Goal: Task Accomplishment & Management: Manage account settings

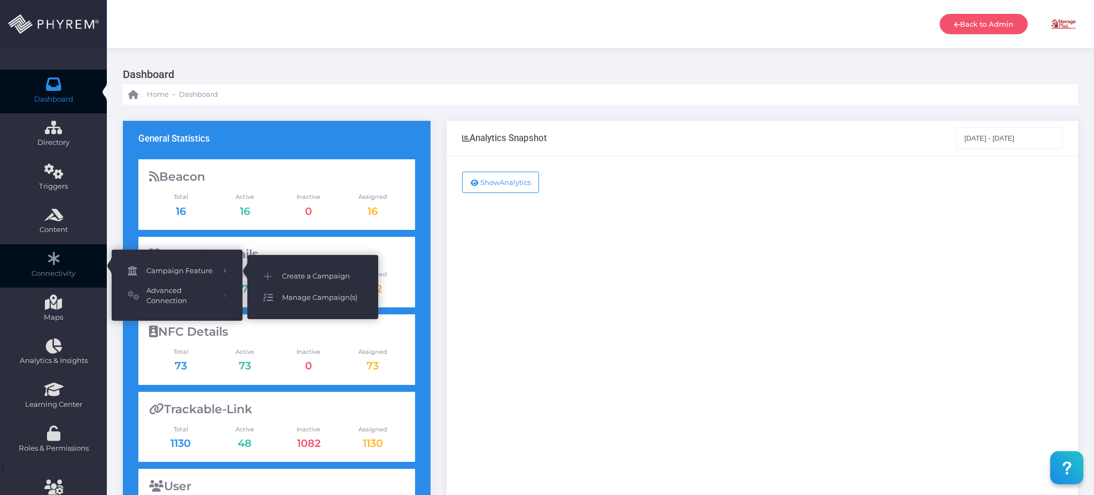
click at [305, 297] on span "Manage Campaign(s)" at bounding box center [322, 298] width 80 height 14
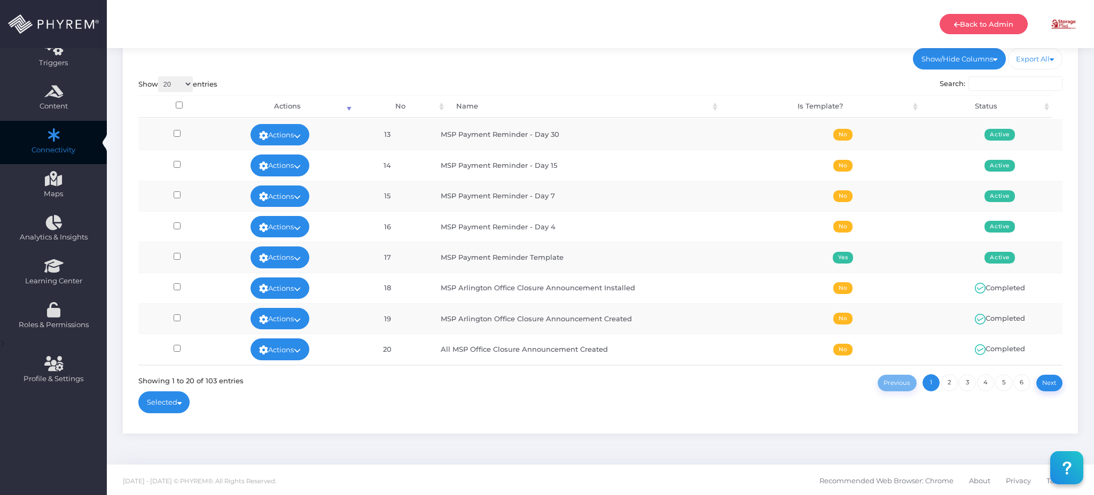
scroll to position [11, 0]
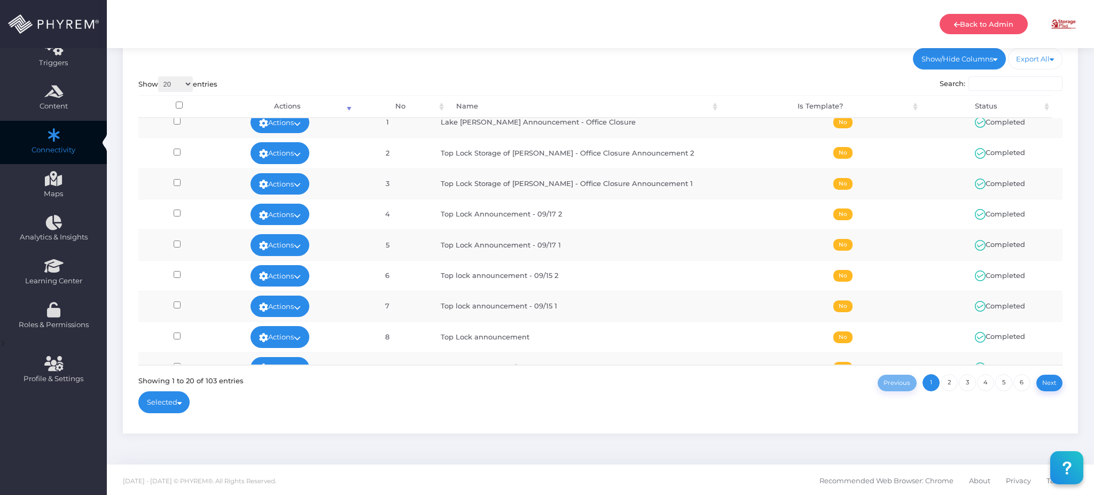
click at [178, 83] on select "20 100 300 500 1,000" at bounding box center [175, 83] width 35 height 15
select select "100"
click at [159, 76] on select "20 100 300 500 1,000" at bounding box center [175, 83] width 35 height 15
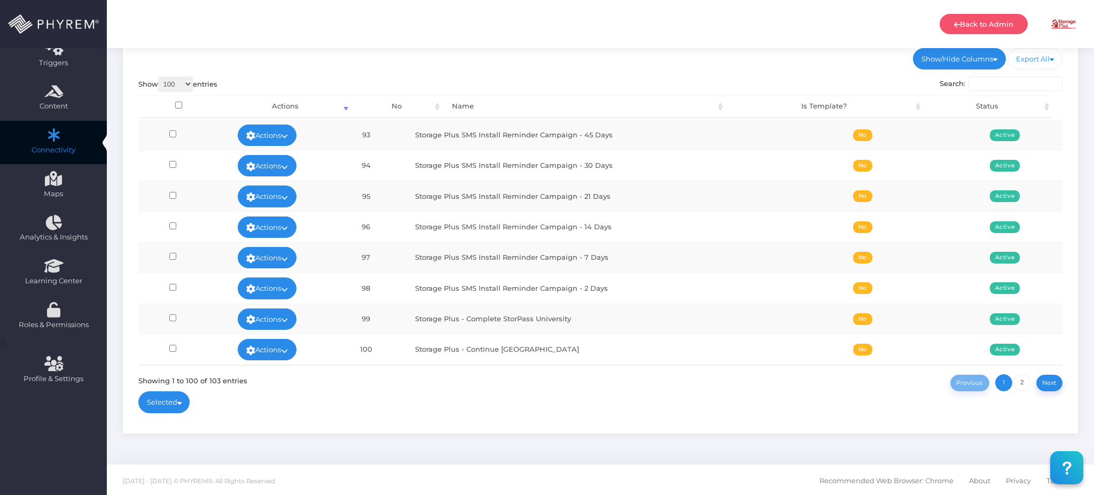
scroll to position [2826, 0]
click at [1013, 383] on link "2" at bounding box center [1021, 382] width 17 height 17
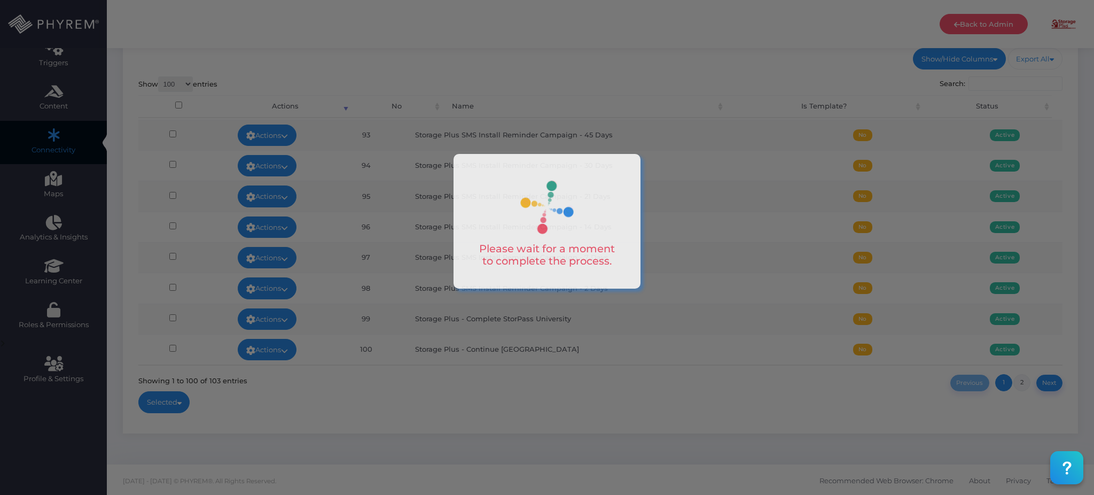
scroll to position [44, 0]
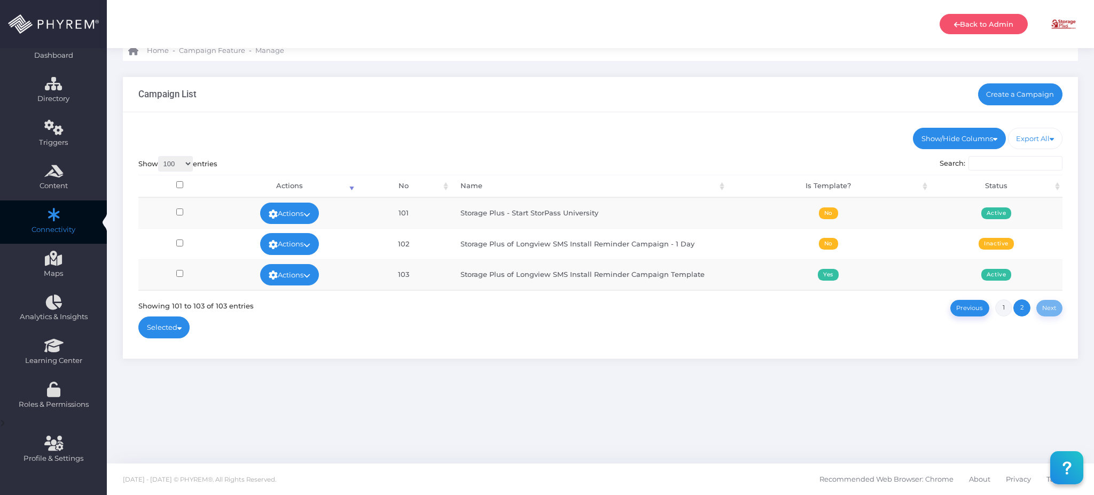
click at [1005, 306] on link "1" at bounding box center [1003, 307] width 17 height 17
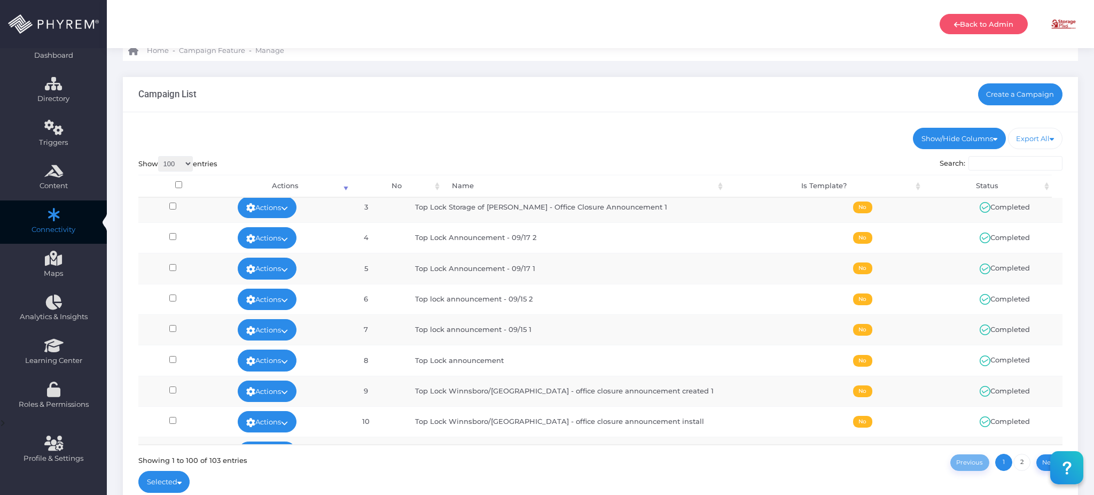
scroll to position [285, 0]
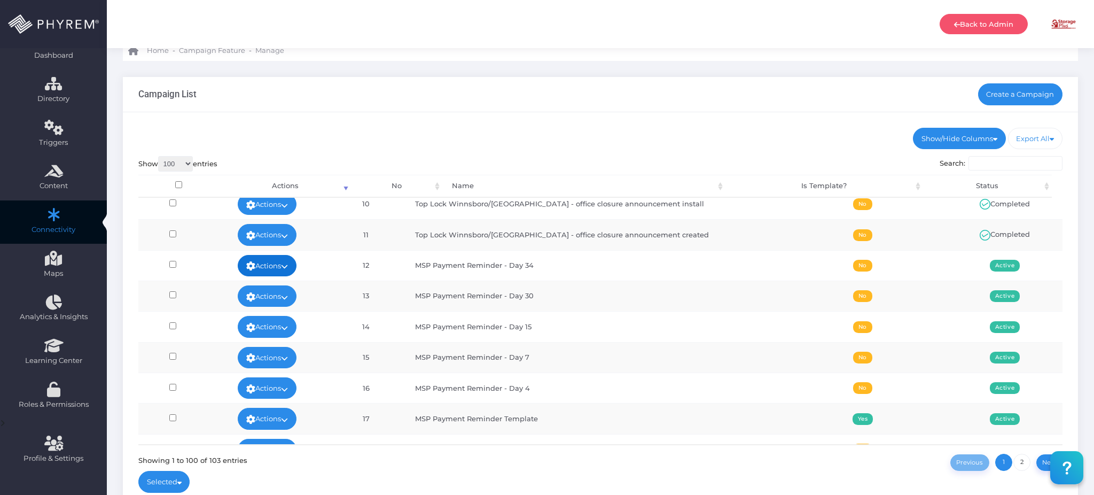
click at [275, 265] on link "Actions" at bounding box center [267, 265] width 59 height 21
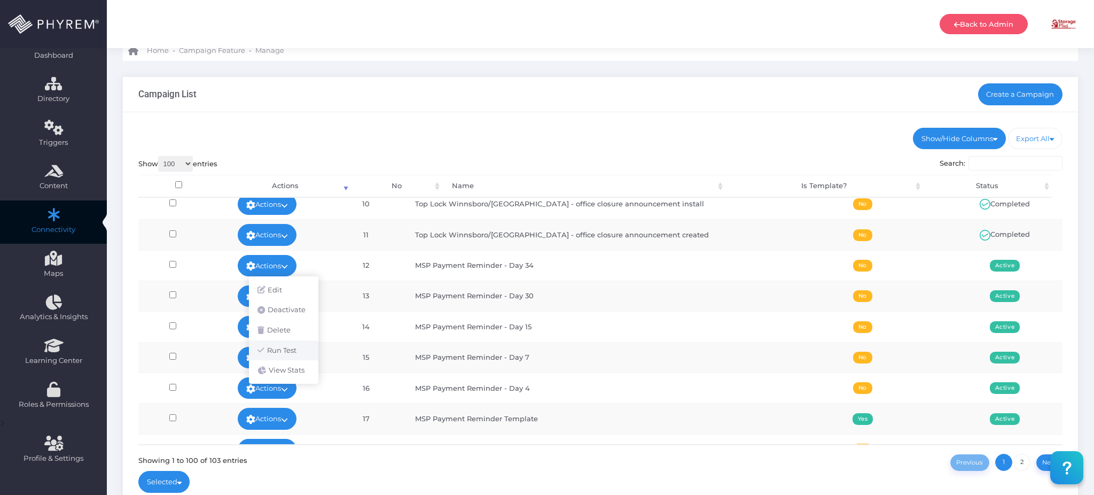
click at [276, 353] on link "Run Test" at bounding box center [283, 350] width 69 height 20
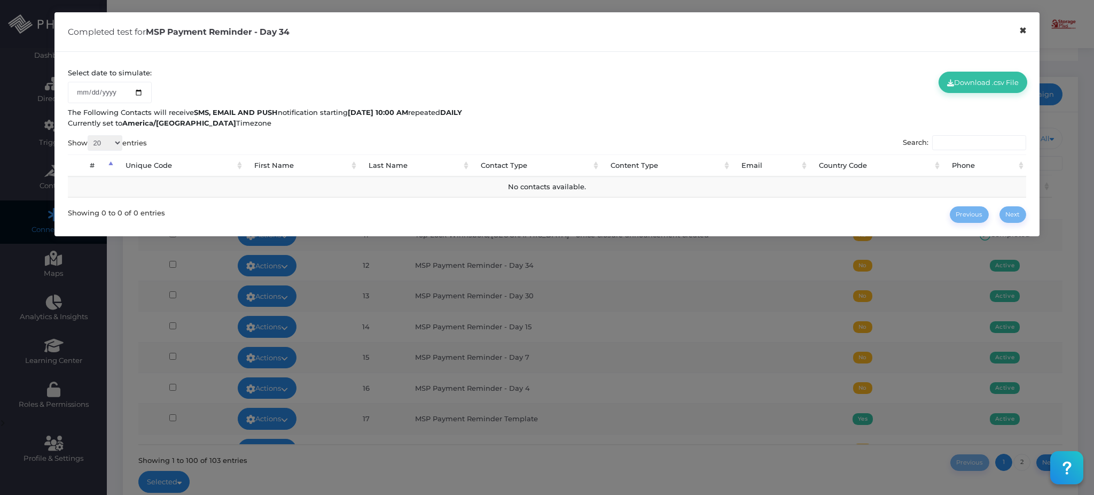
click at [1022, 31] on button "×" at bounding box center [1022, 31] width 21 height 24
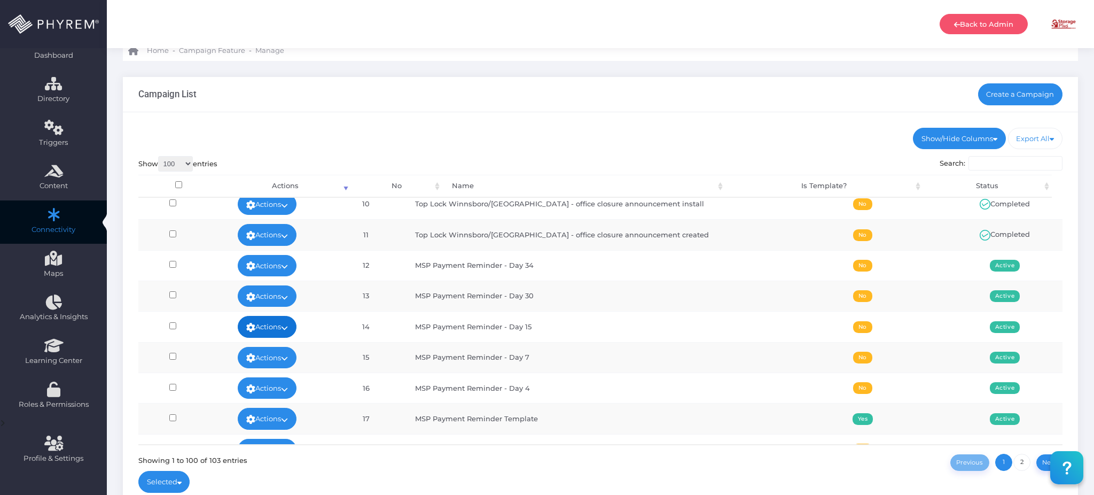
click at [288, 327] on icon at bounding box center [284, 327] width 7 height 0
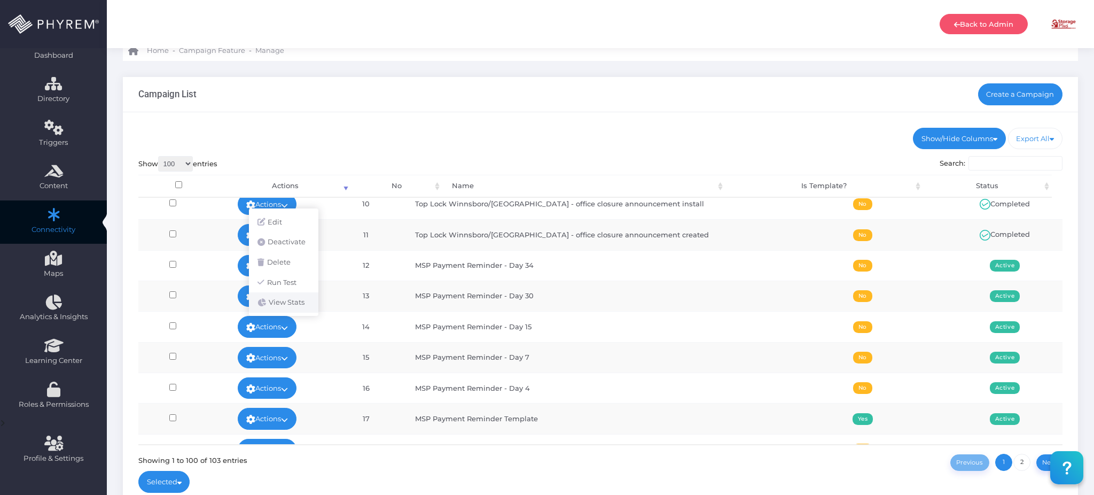
click at [295, 303] on link "View Stats" at bounding box center [283, 302] width 69 height 20
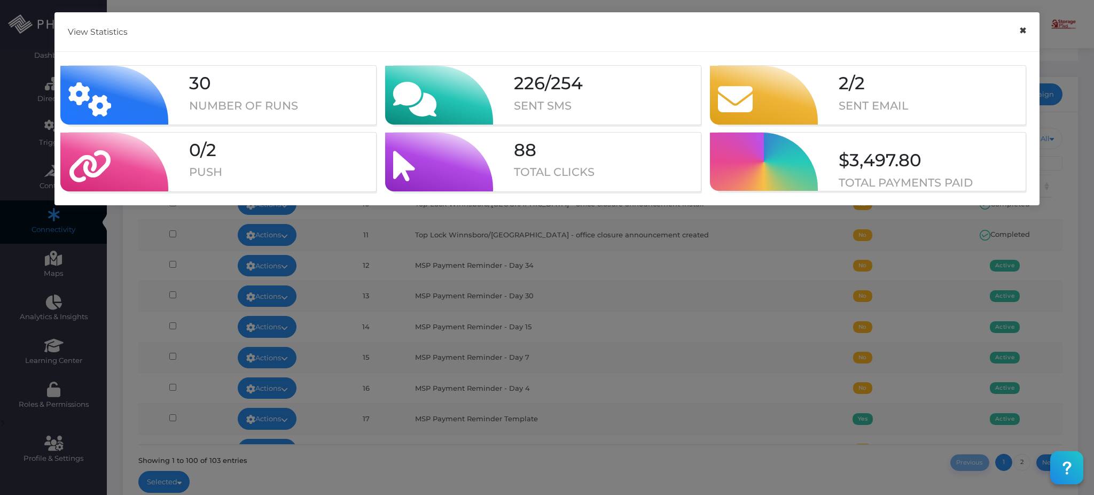
click at [1024, 32] on button "×" at bounding box center [1022, 31] width 21 height 24
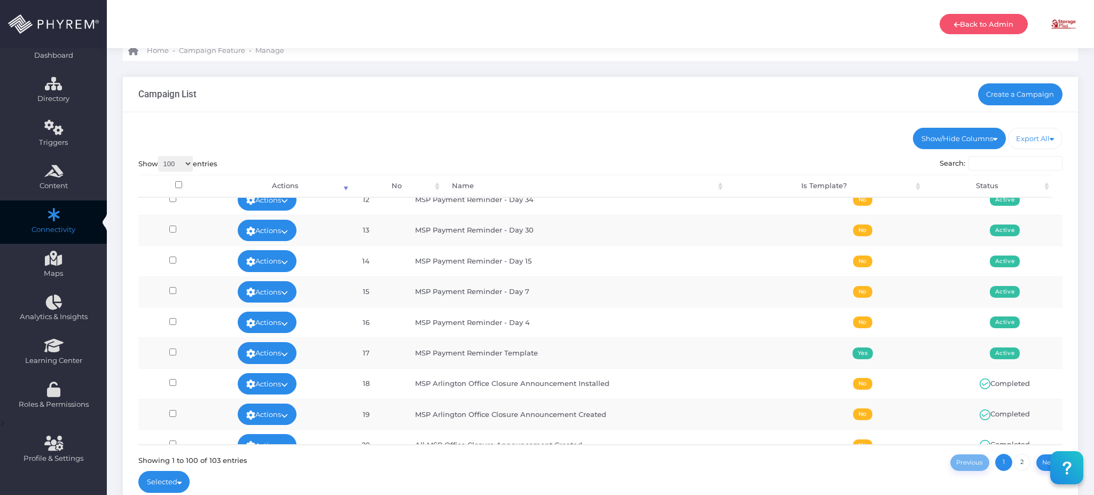
scroll to position [356, 0]
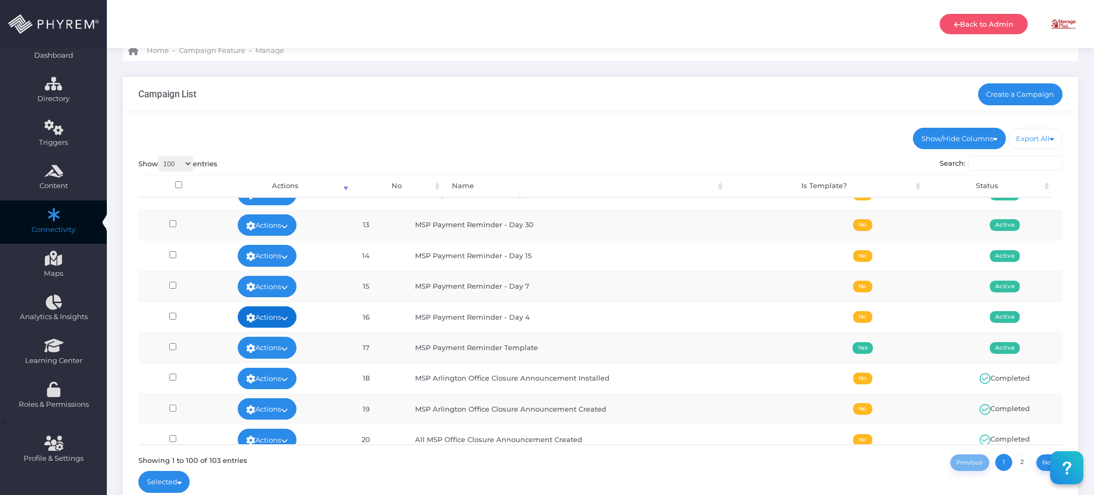
click at [296, 318] on link "Actions" at bounding box center [267, 316] width 59 height 21
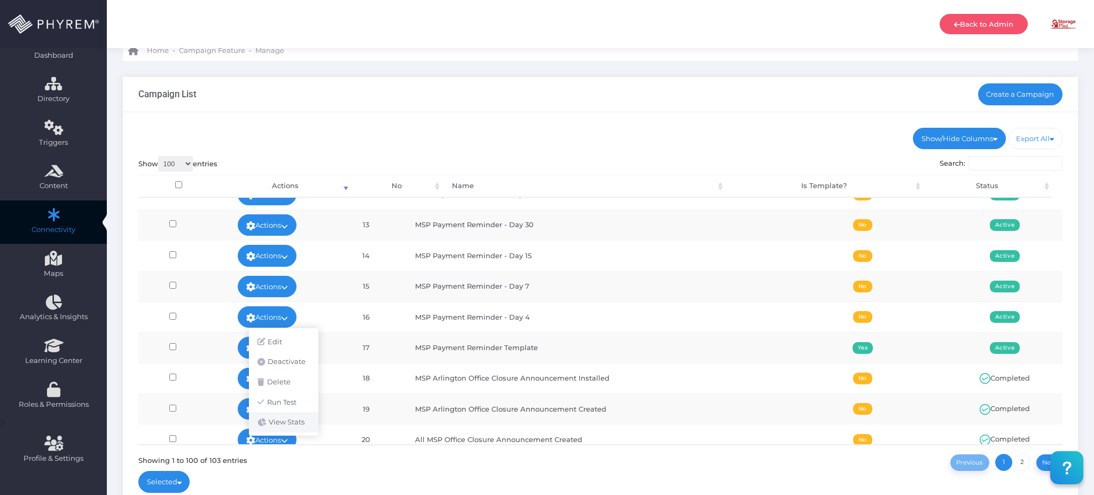
click at [291, 418] on link "View Stats" at bounding box center [283, 422] width 69 height 20
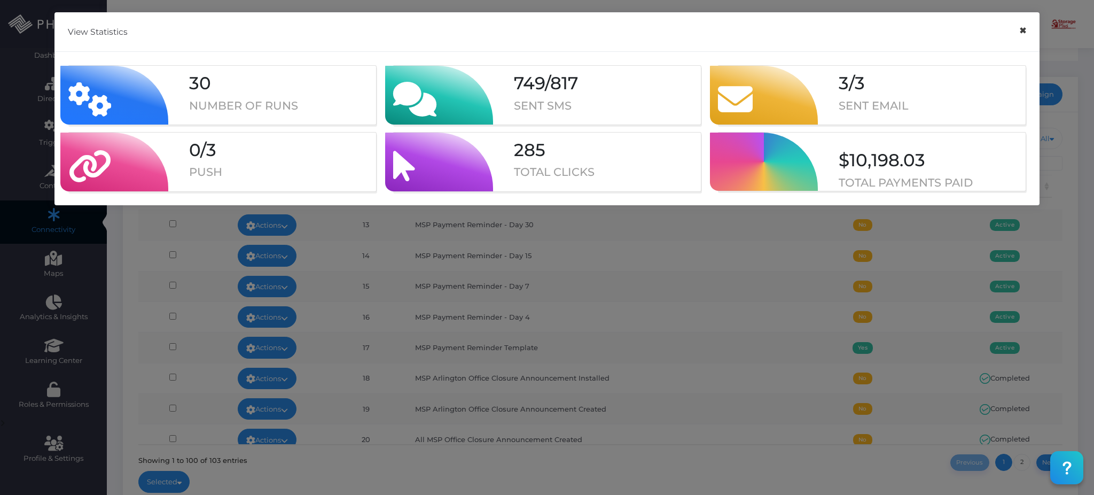
click at [1022, 34] on button "×" at bounding box center [1022, 31] width 21 height 24
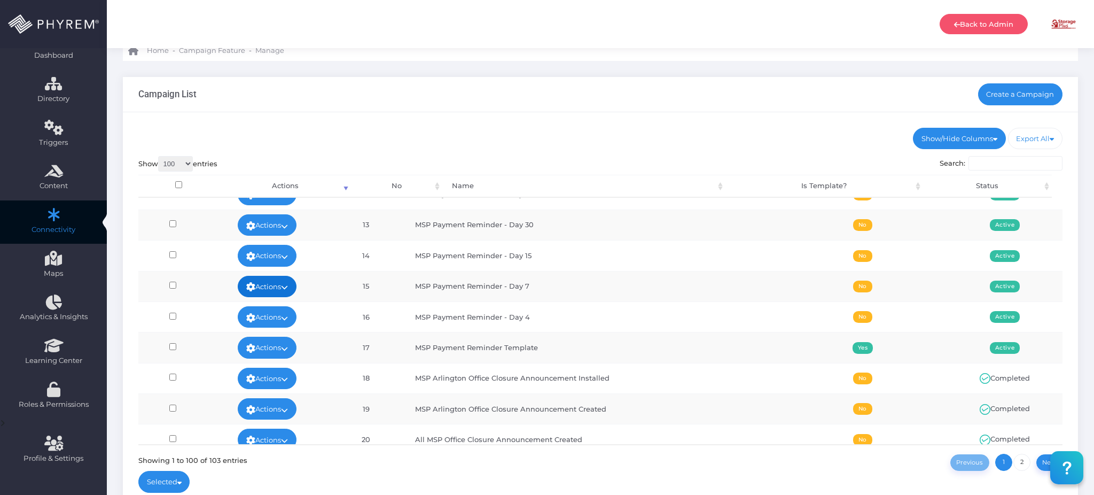
click at [288, 287] on icon at bounding box center [284, 287] width 7 height 0
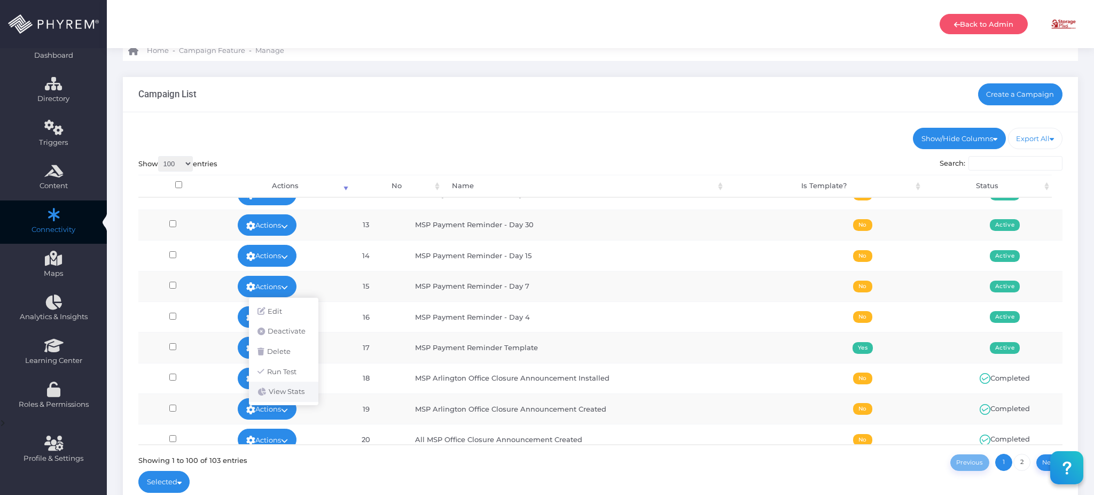
click at [294, 387] on link "View Stats" at bounding box center [283, 391] width 69 height 20
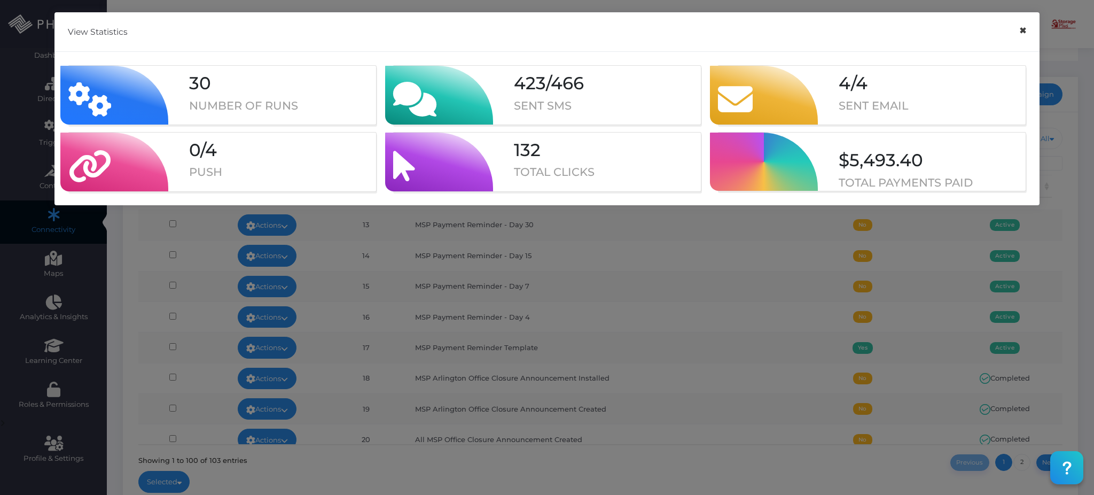
click at [1018, 29] on button "×" at bounding box center [1022, 31] width 21 height 24
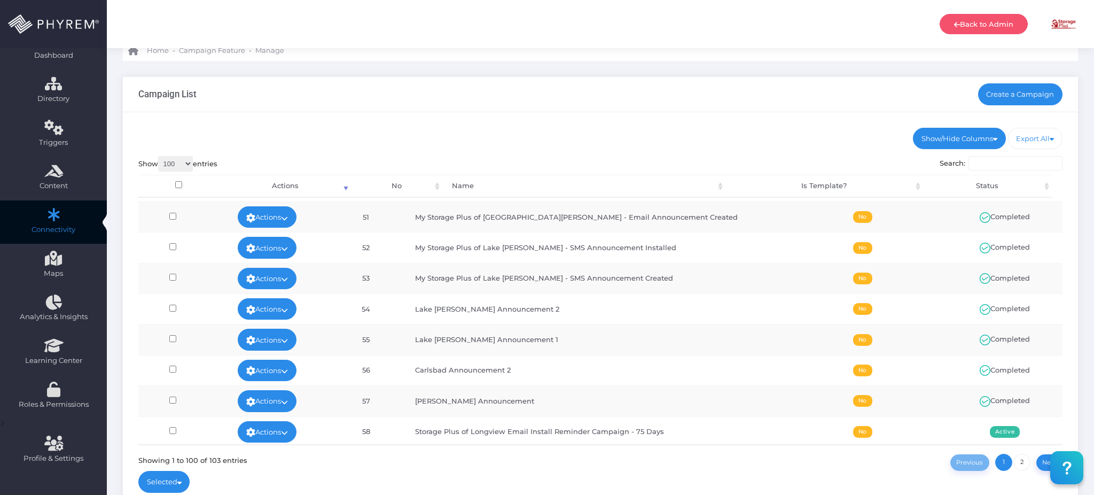
scroll to position [1566, 0]
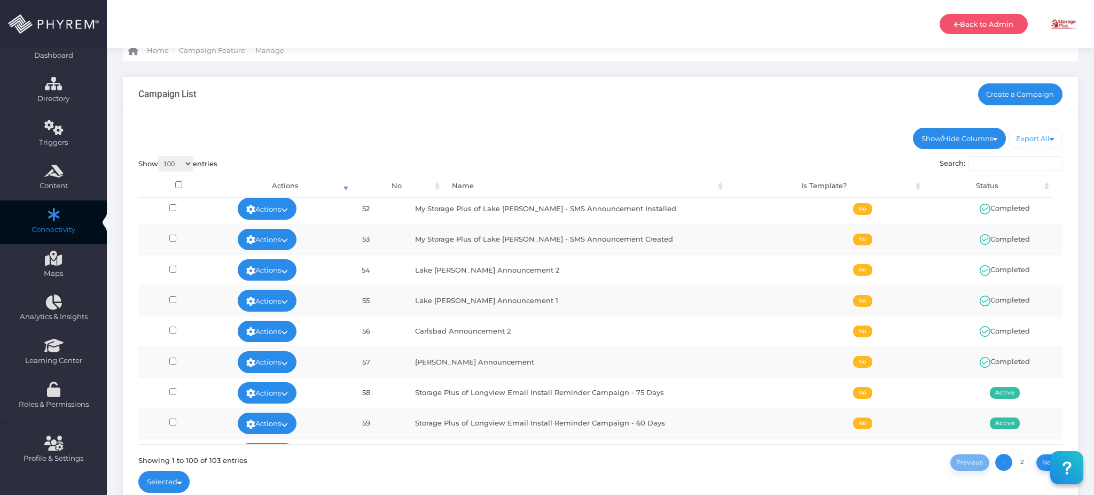
click at [1016, 169] on input "Search:" at bounding box center [1015, 163] width 94 height 15
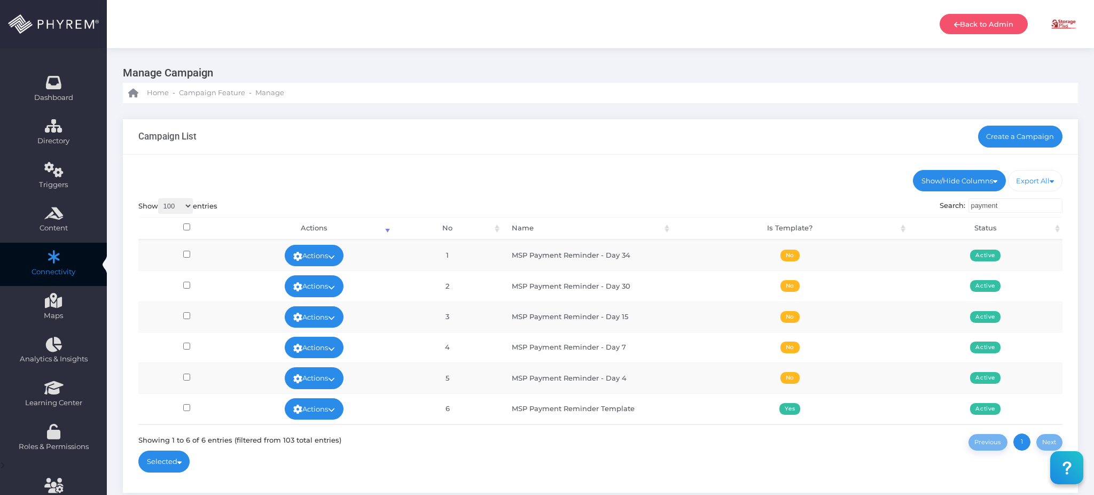
scroll to position [0, 0]
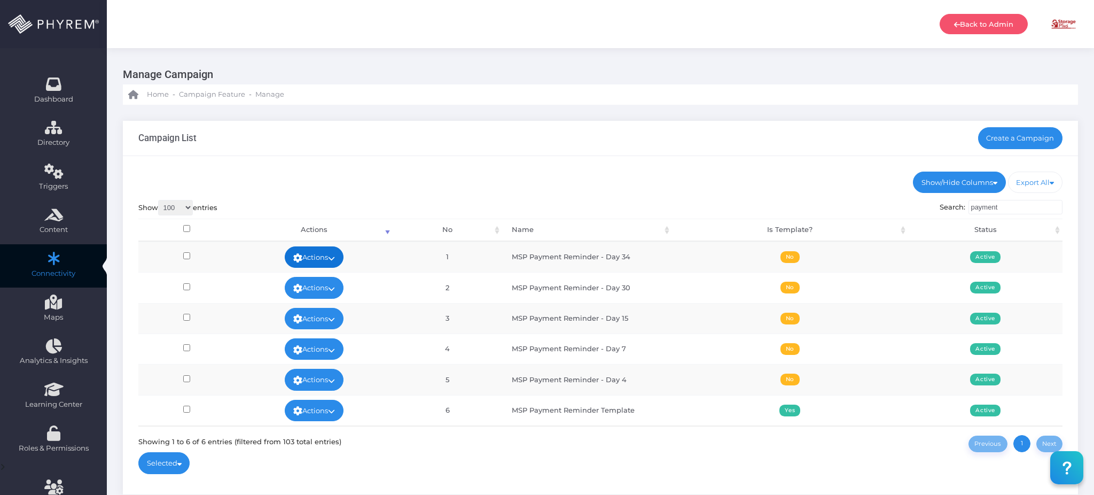
type input "payment"
click at [326, 255] on link "Actions" at bounding box center [314, 256] width 59 height 21
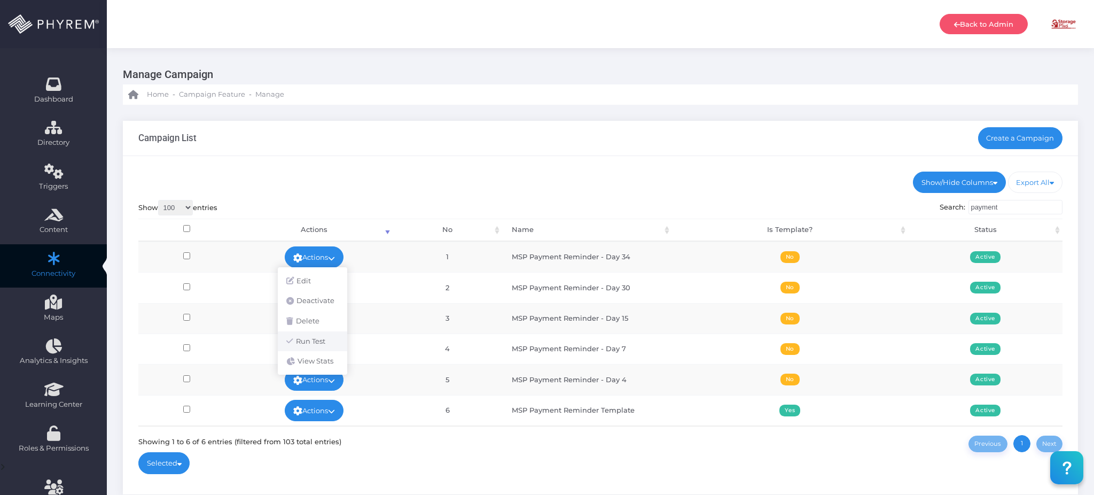
click at [325, 344] on link "Run Test" at bounding box center [312, 341] width 69 height 20
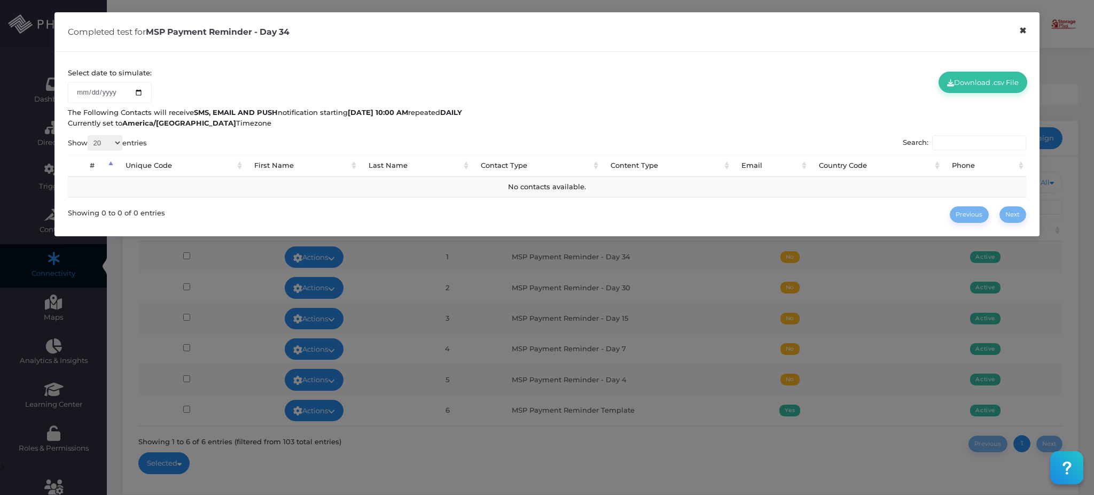
click at [1026, 31] on button "×" at bounding box center [1022, 31] width 21 height 24
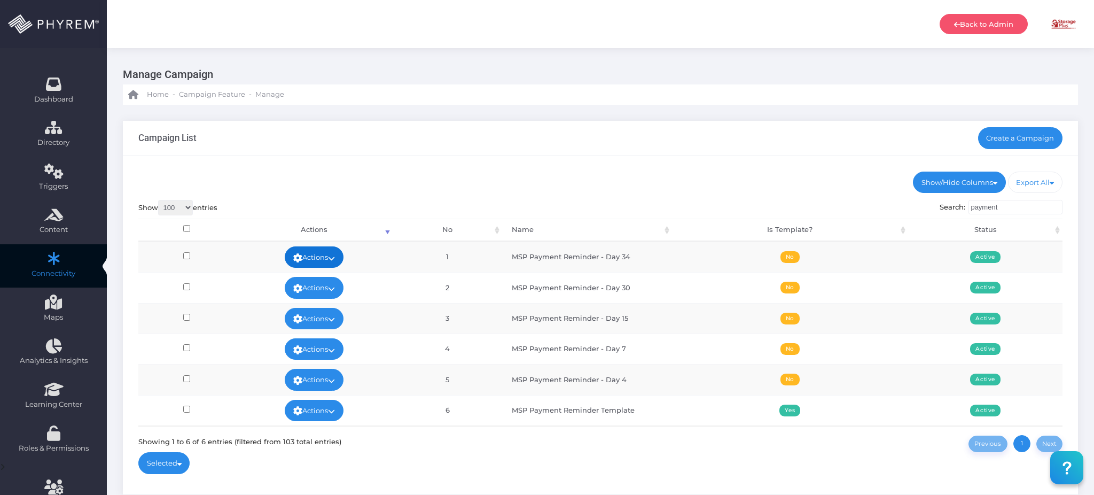
click at [324, 257] on link "Actions" at bounding box center [314, 256] width 59 height 21
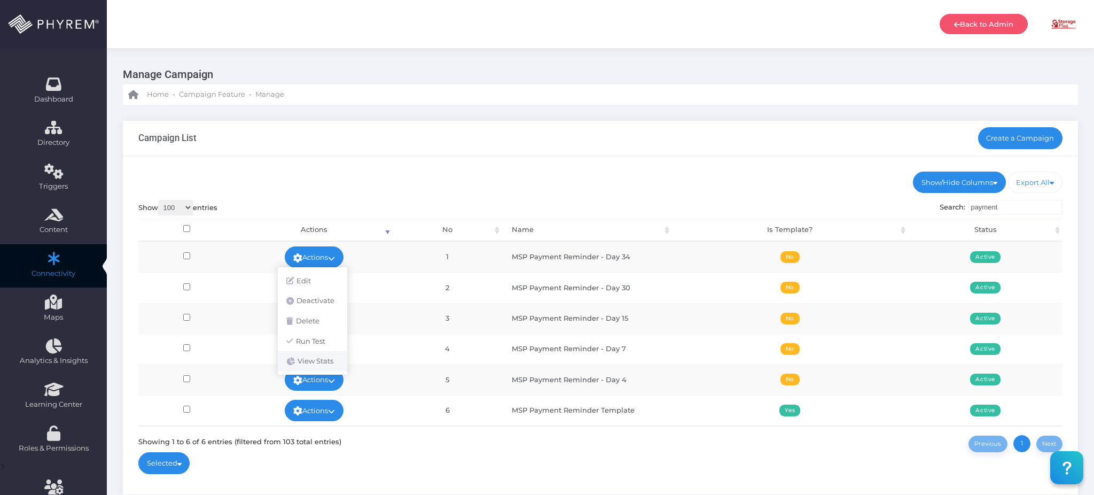
click at [320, 355] on link "View Stats" at bounding box center [312, 361] width 69 height 20
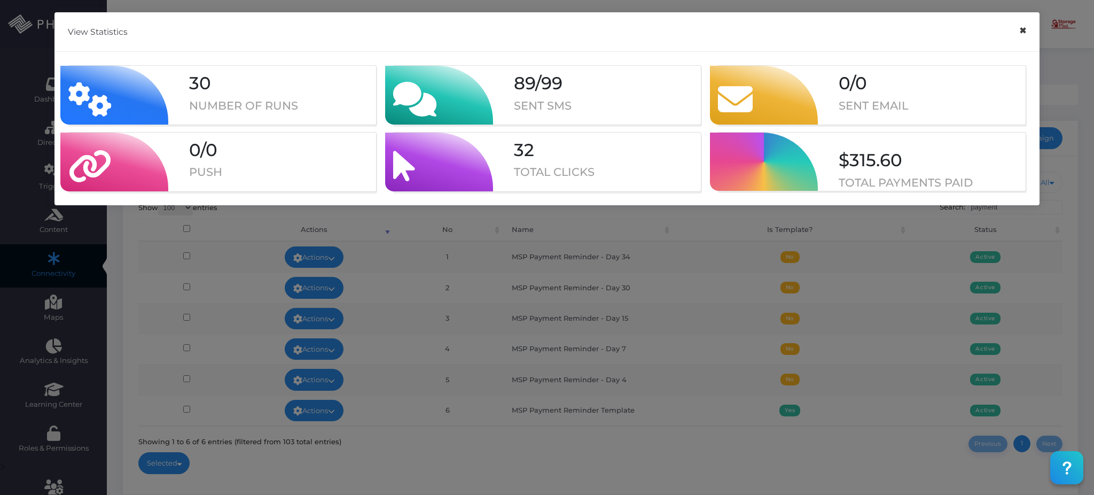
drag, startPoint x: 1019, startPoint y: 35, endPoint x: 1011, endPoint y: 50, distance: 16.5
click at [1019, 35] on button "×" at bounding box center [1022, 31] width 21 height 24
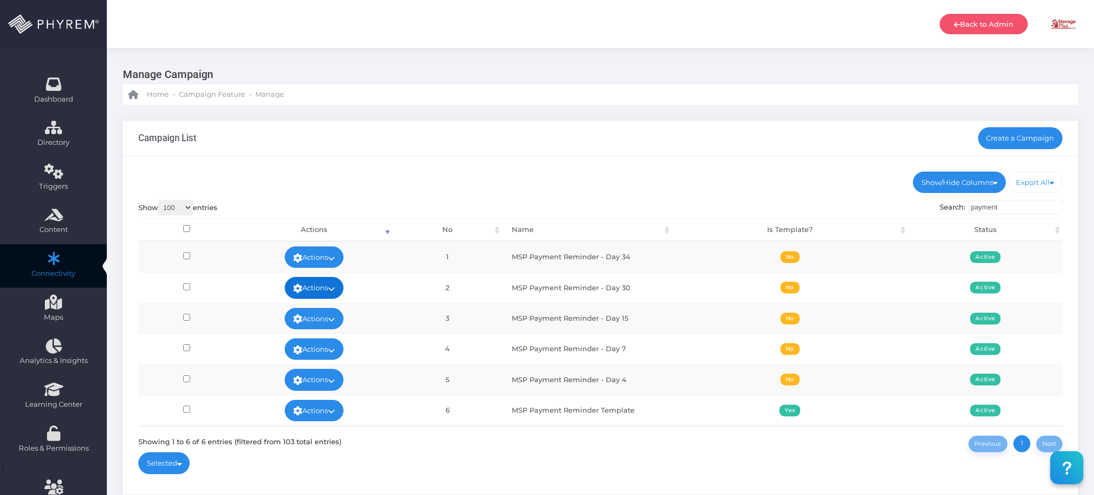
click at [312, 287] on link "Actions" at bounding box center [314, 287] width 59 height 21
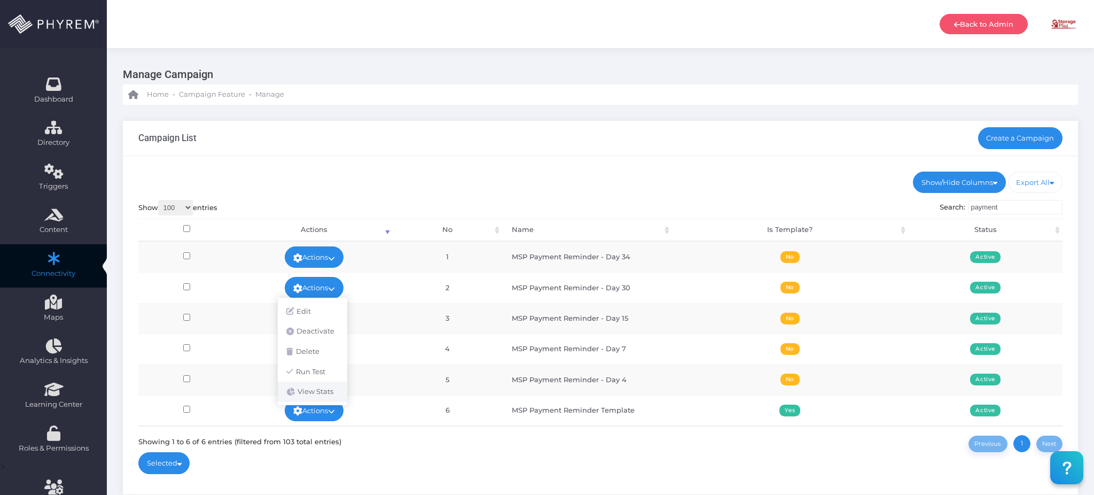
click at [323, 393] on link "View Stats" at bounding box center [312, 391] width 69 height 20
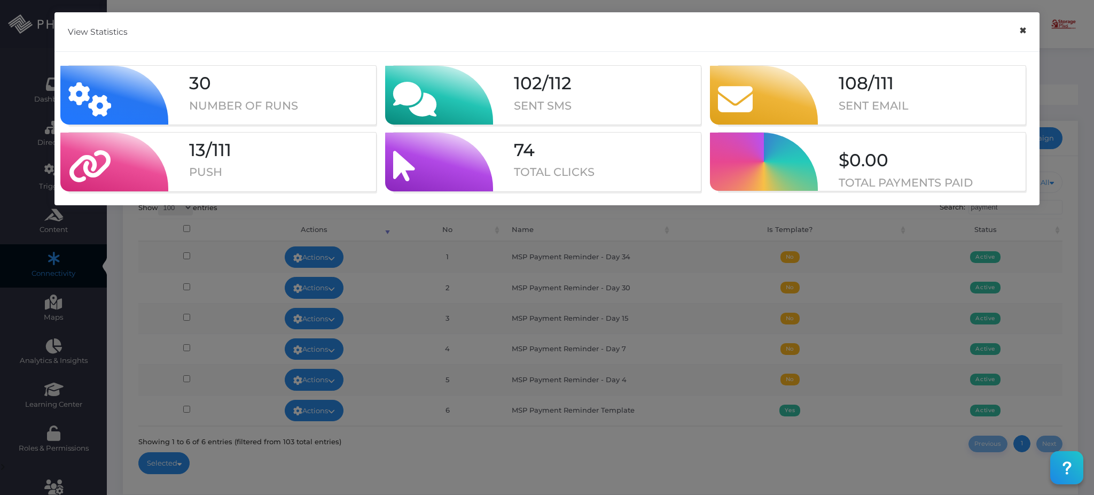
click at [1023, 34] on button "×" at bounding box center [1022, 31] width 21 height 24
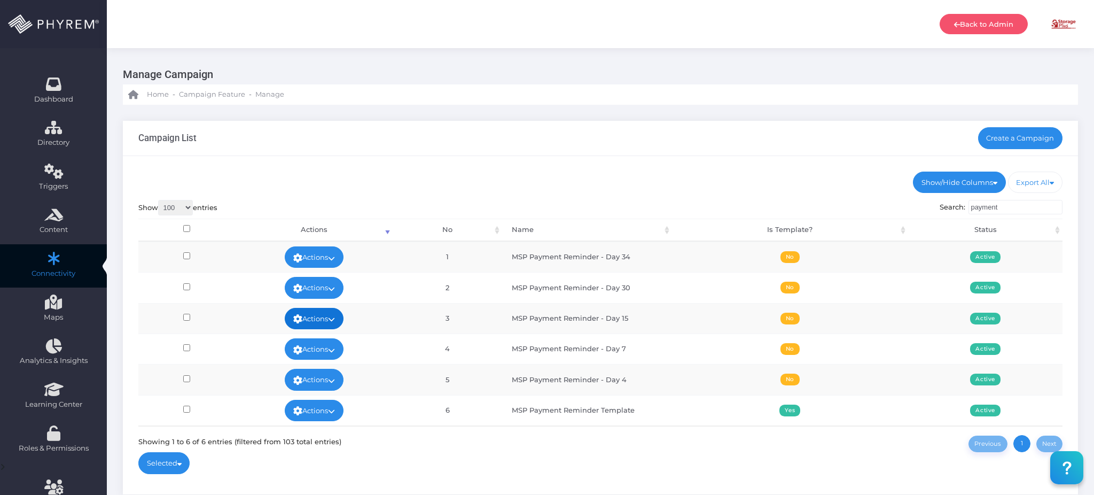
click at [334, 319] on icon at bounding box center [331, 319] width 7 height 0
click at [322, 336] on link "View Stats" at bounding box center [312, 337] width 69 height 20
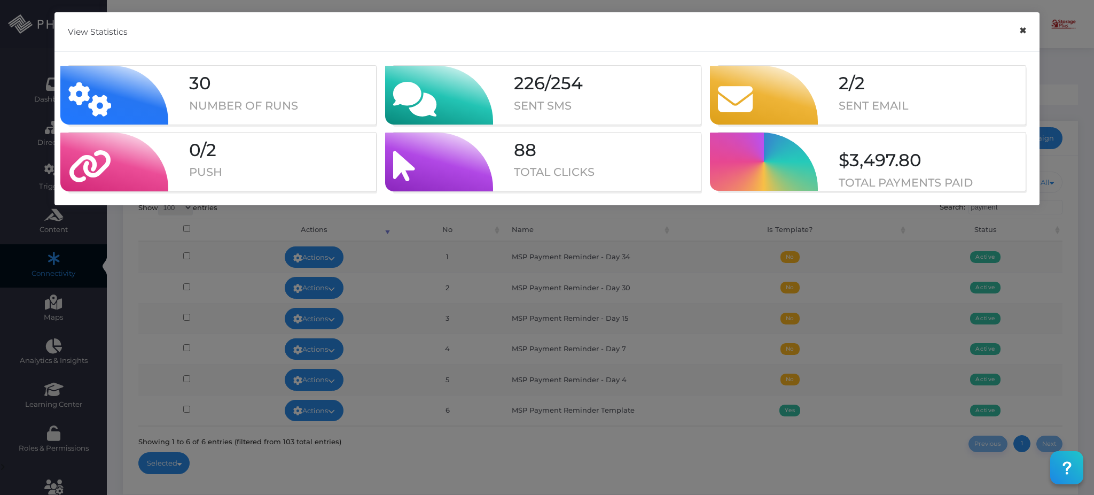
drag, startPoint x: 1023, startPoint y: 32, endPoint x: 1000, endPoint y: 44, distance: 25.8
click at [1023, 32] on button "×" at bounding box center [1022, 31] width 21 height 24
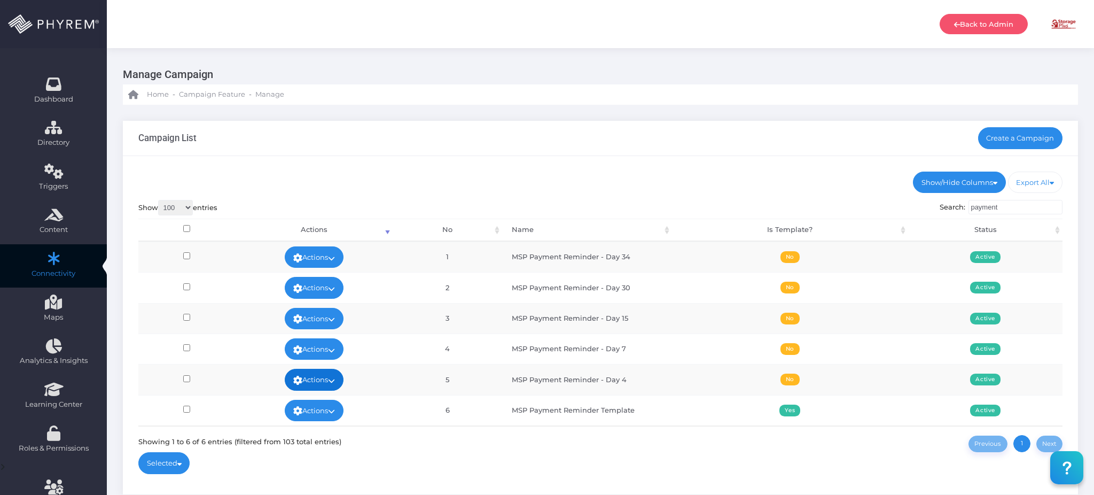
click at [304, 380] on link "Actions" at bounding box center [314, 379] width 59 height 21
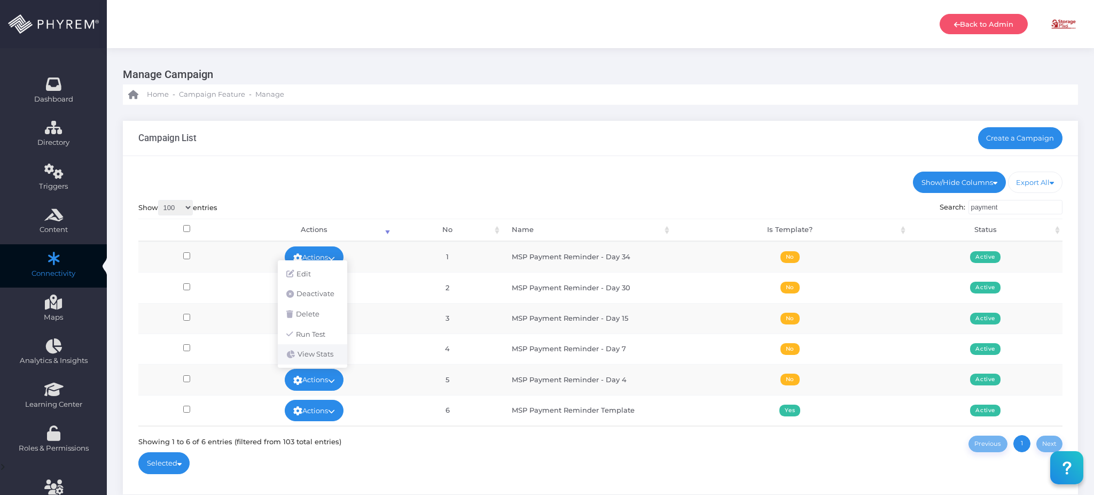
click at [308, 358] on link "View Stats" at bounding box center [312, 354] width 69 height 20
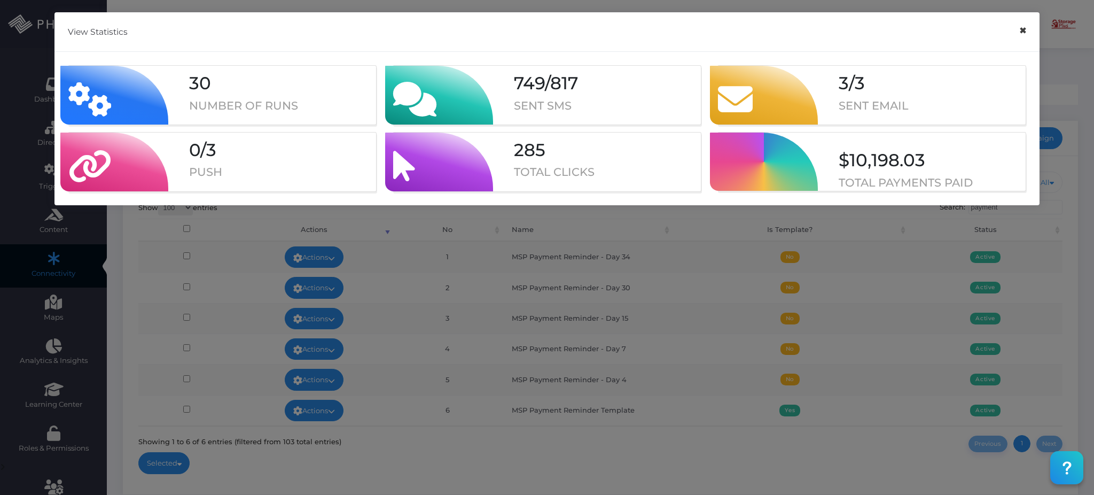
click at [1020, 28] on button "×" at bounding box center [1022, 31] width 21 height 24
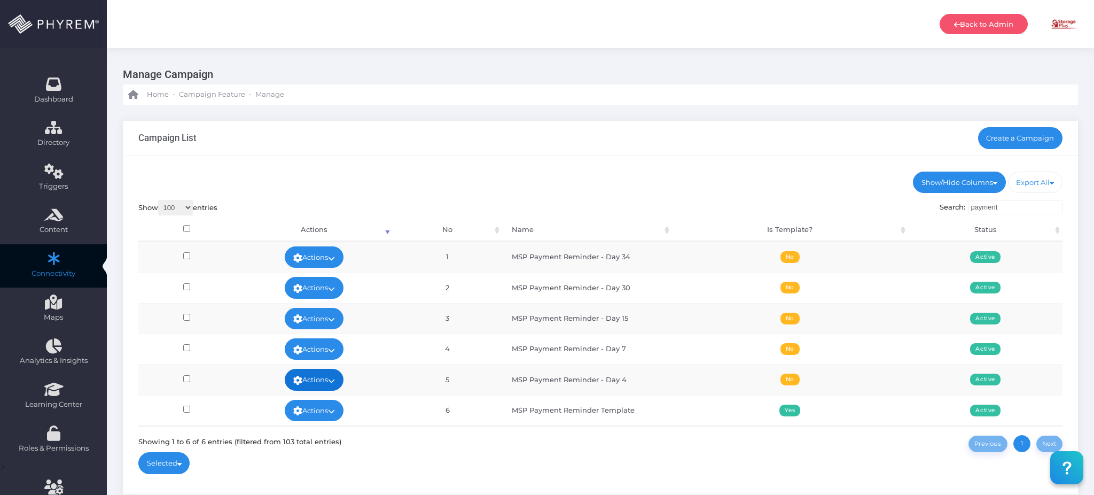
click at [304, 384] on link "Actions" at bounding box center [314, 379] width 59 height 21
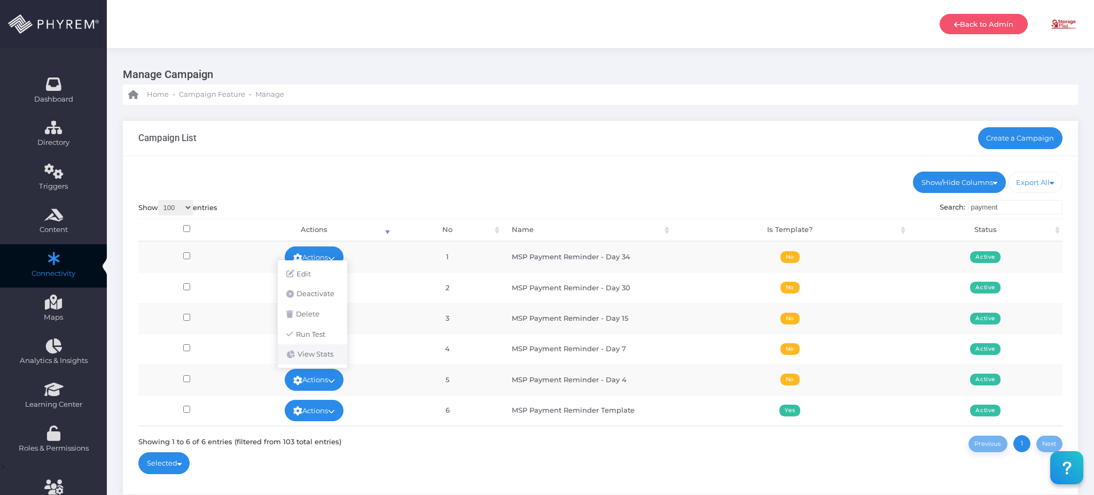
click at [331, 351] on link "View Stats" at bounding box center [312, 354] width 69 height 20
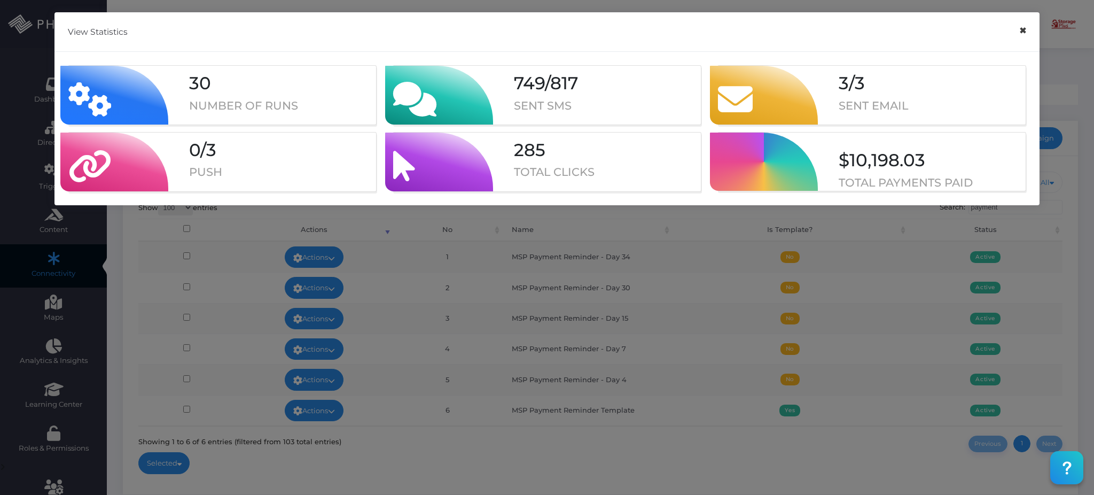
click at [1022, 31] on button "×" at bounding box center [1022, 31] width 21 height 24
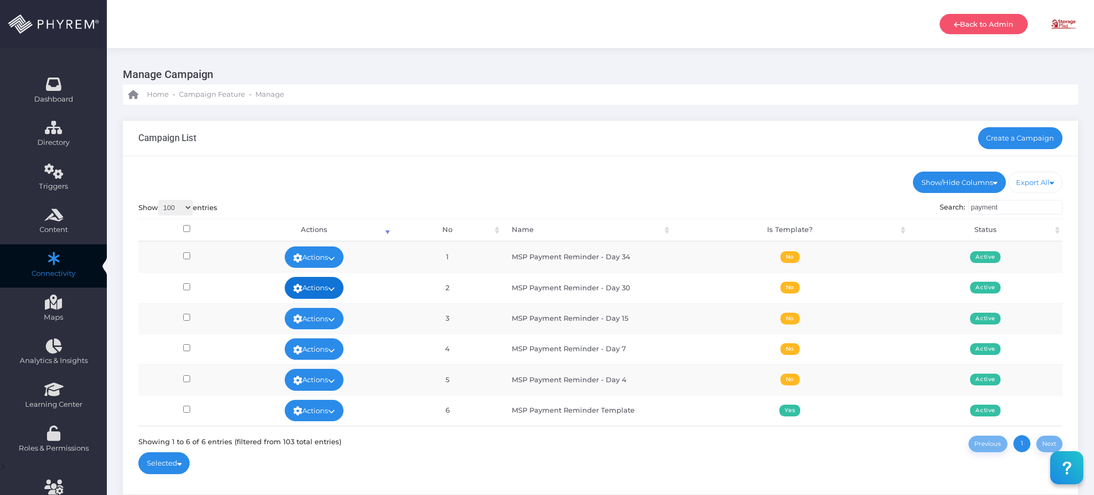
click at [332, 291] on link "Actions" at bounding box center [314, 287] width 59 height 21
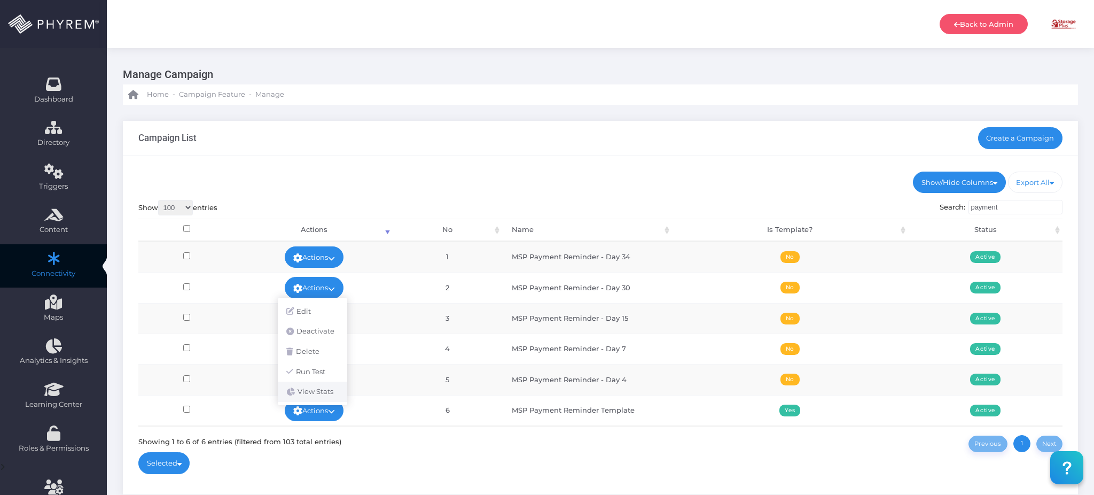
click at [313, 390] on link "View Stats" at bounding box center [312, 391] width 69 height 20
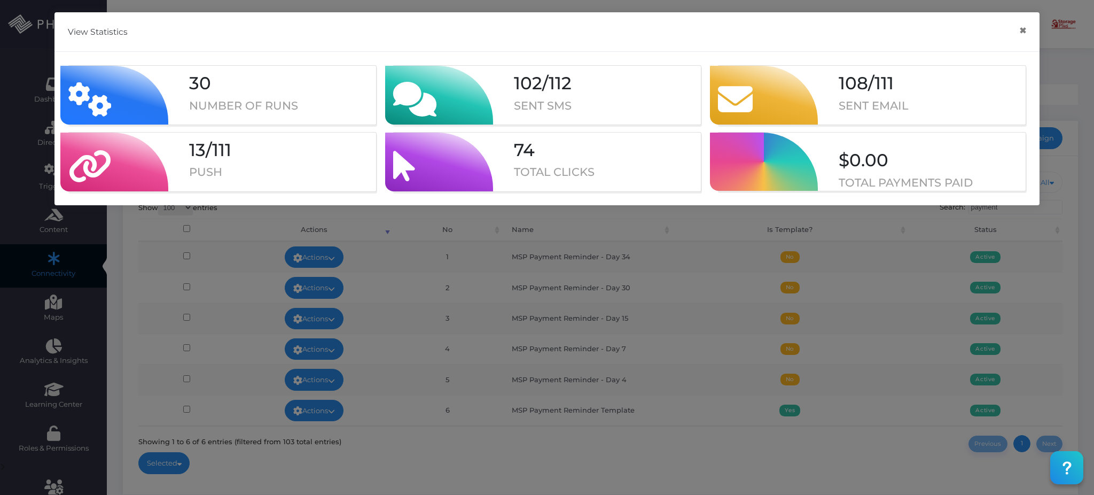
click at [106, 158] on icon at bounding box center [89, 161] width 43 height 59
click at [1022, 32] on button "×" at bounding box center [1022, 31] width 21 height 24
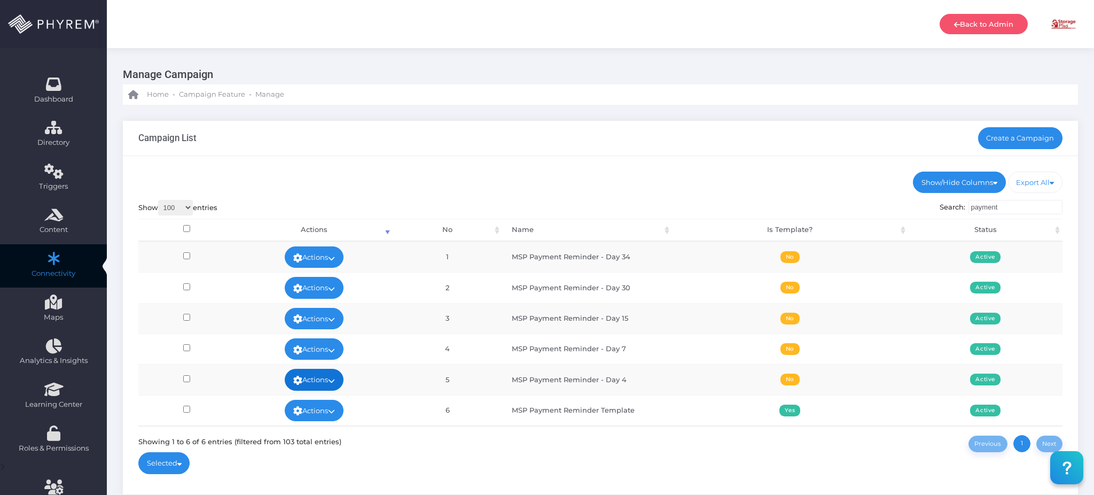
click at [323, 379] on link "Actions" at bounding box center [314, 379] width 59 height 21
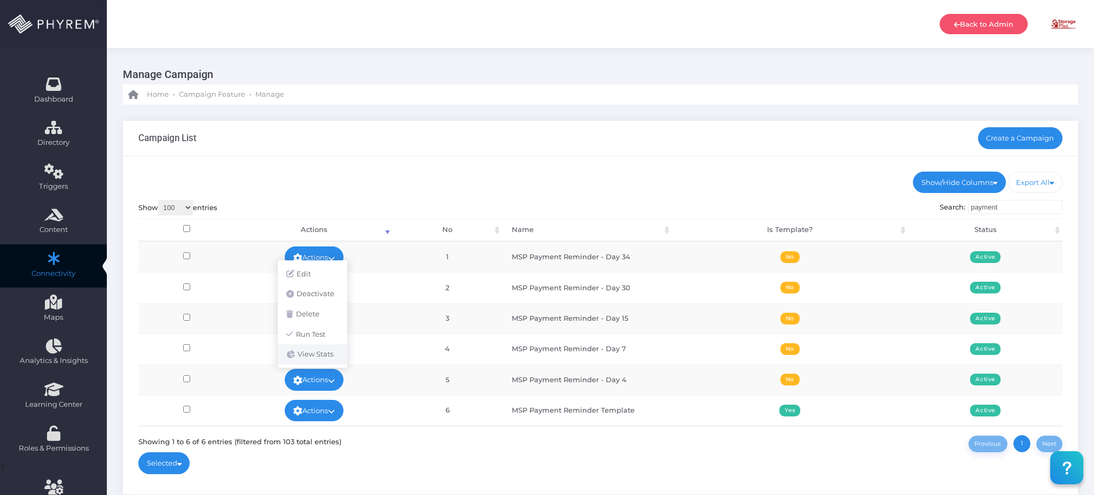
click at [326, 354] on link "View Stats" at bounding box center [312, 354] width 69 height 20
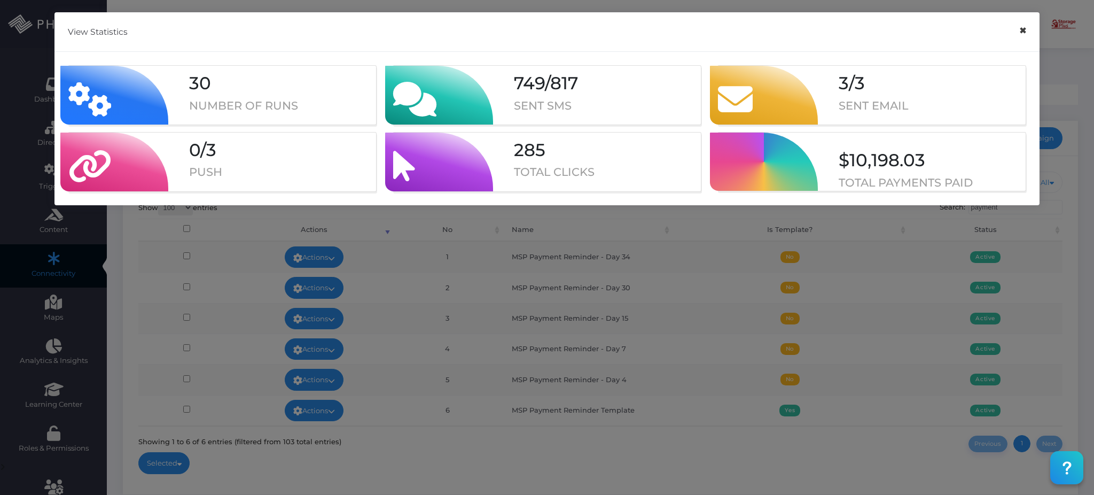
click at [1020, 30] on button "×" at bounding box center [1022, 31] width 21 height 24
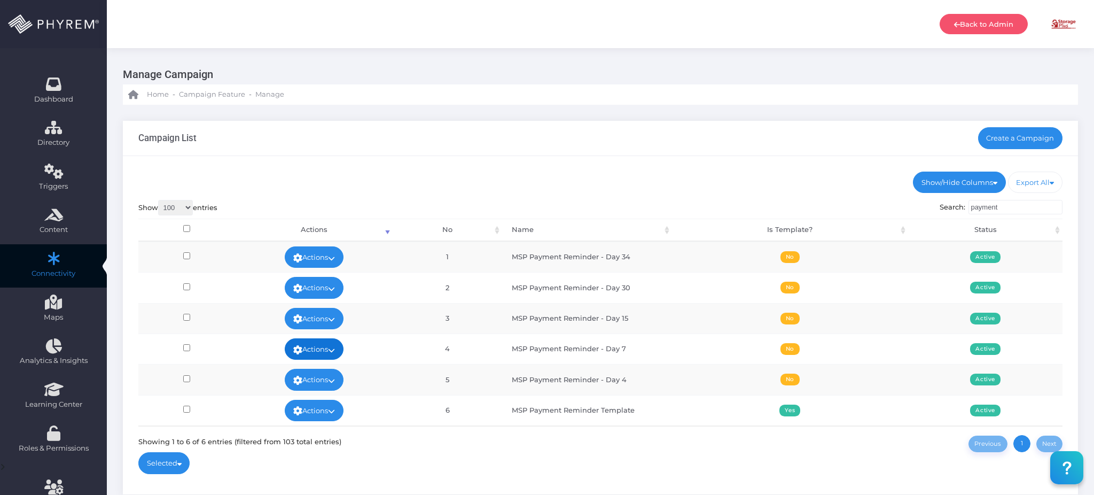
click at [326, 349] on link "Actions" at bounding box center [314, 348] width 59 height 21
click at [322, 330] on link "View Stats" at bounding box center [312, 337] width 69 height 20
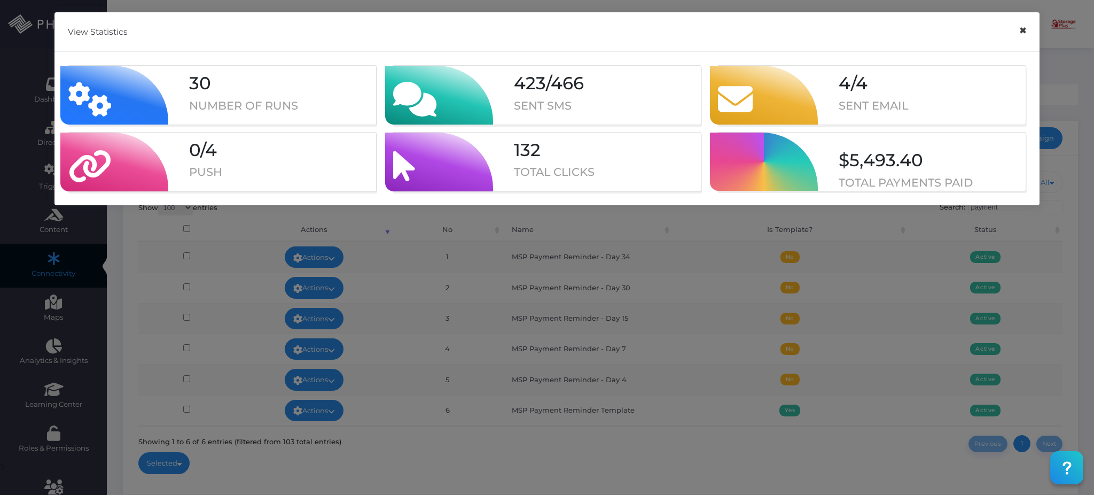
click at [1023, 32] on button "×" at bounding box center [1022, 31] width 21 height 24
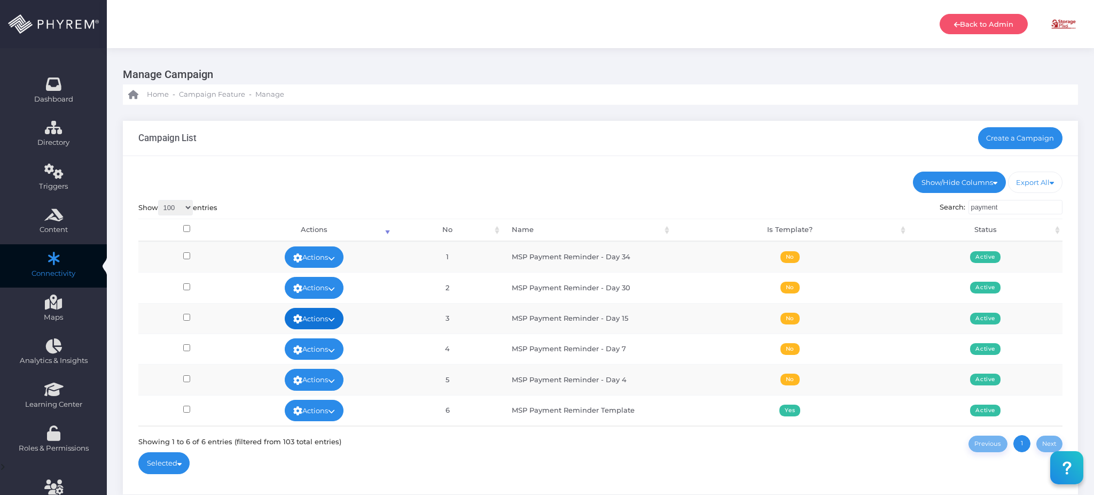
click at [334, 319] on icon at bounding box center [331, 319] width 7 height 0
click at [332, 334] on link "View Stats" at bounding box center [312, 337] width 69 height 20
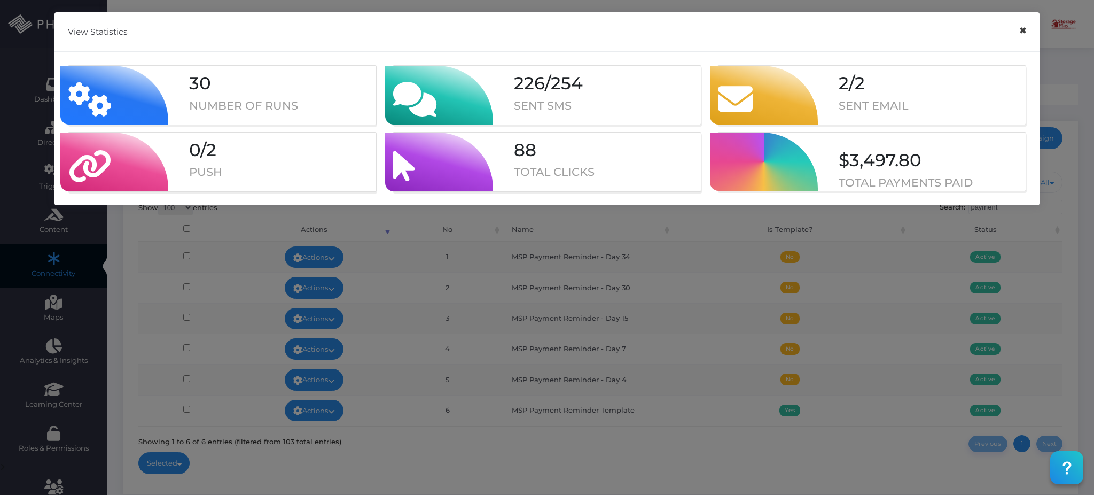
click at [1022, 33] on button "×" at bounding box center [1022, 31] width 21 height 24
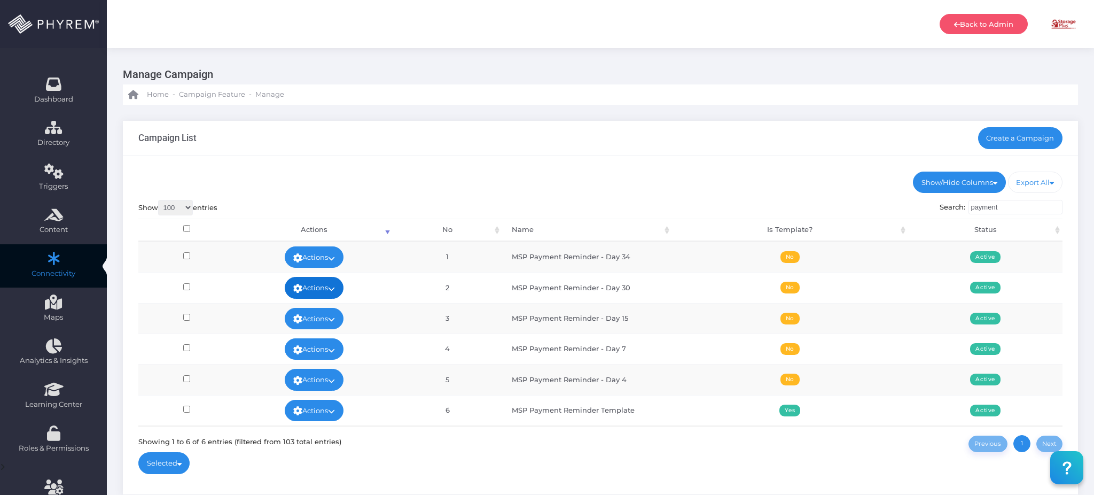
click at [316, 285] on link "Actions" at bounding box center [314, 287] width 59 height 21
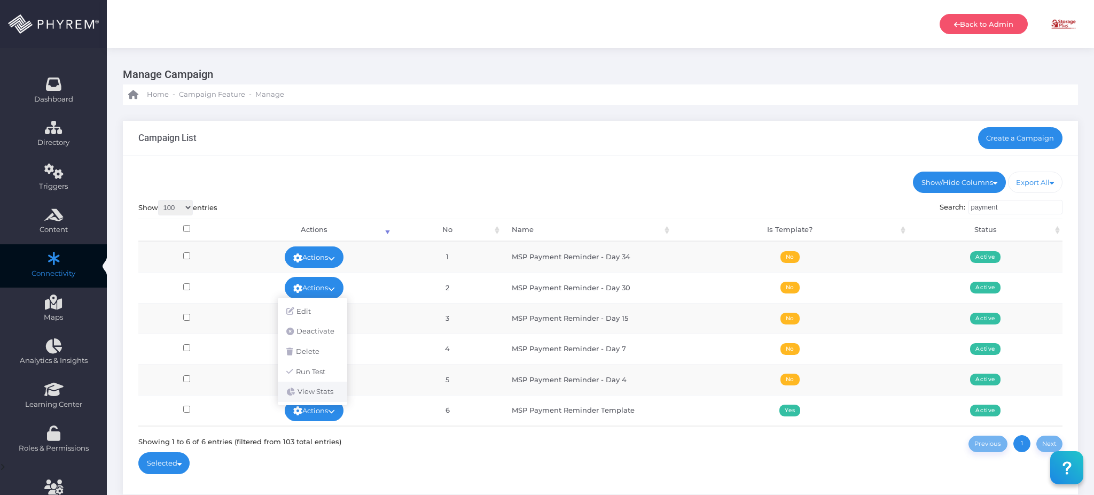
click at [307, 387] on link "View Stats" at bounding box center [312, 391] width 69 height 20
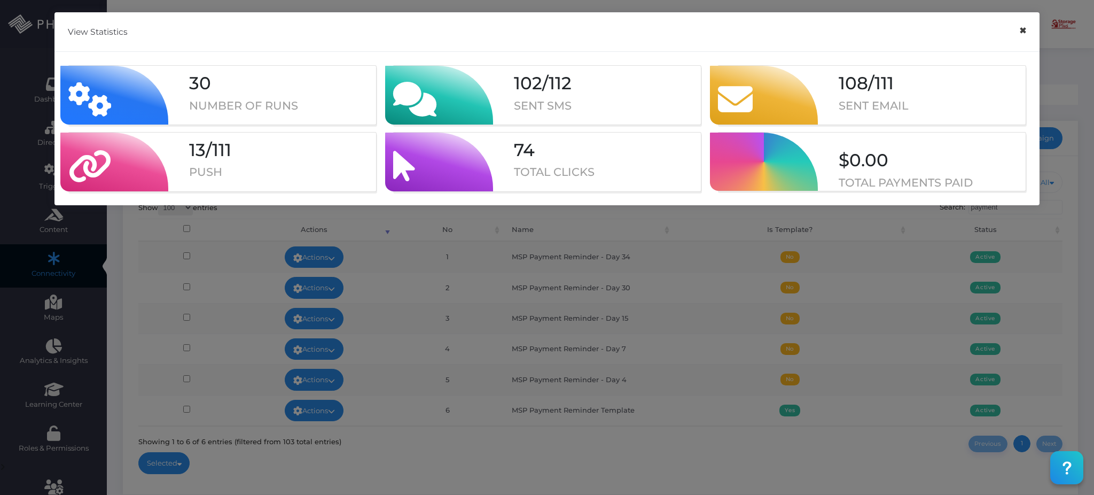
click at [1023, 29] on button "×" at bounding box center [1022, 31] width 21 height 24
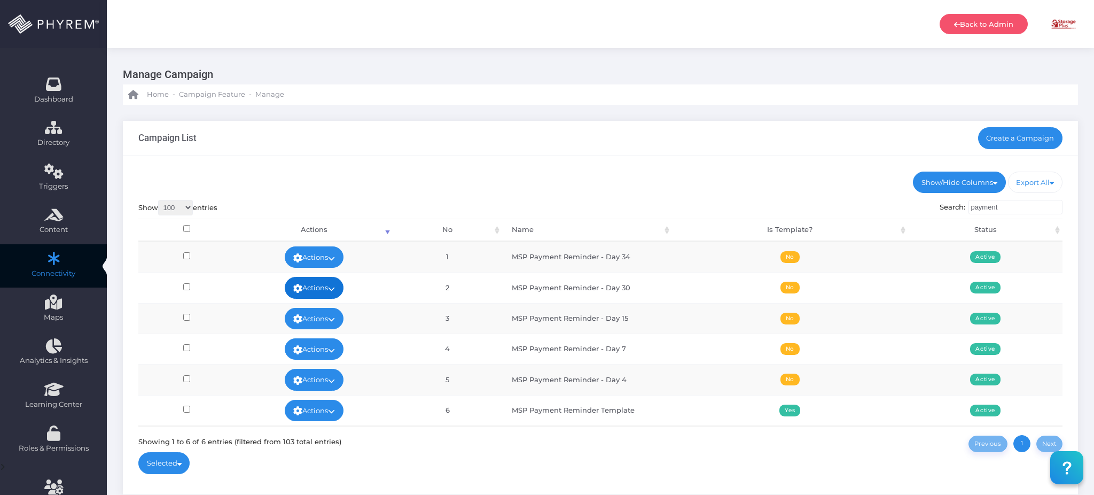
click at [335, 288] on icon at bounding box center [331, 288] width 7 height 0
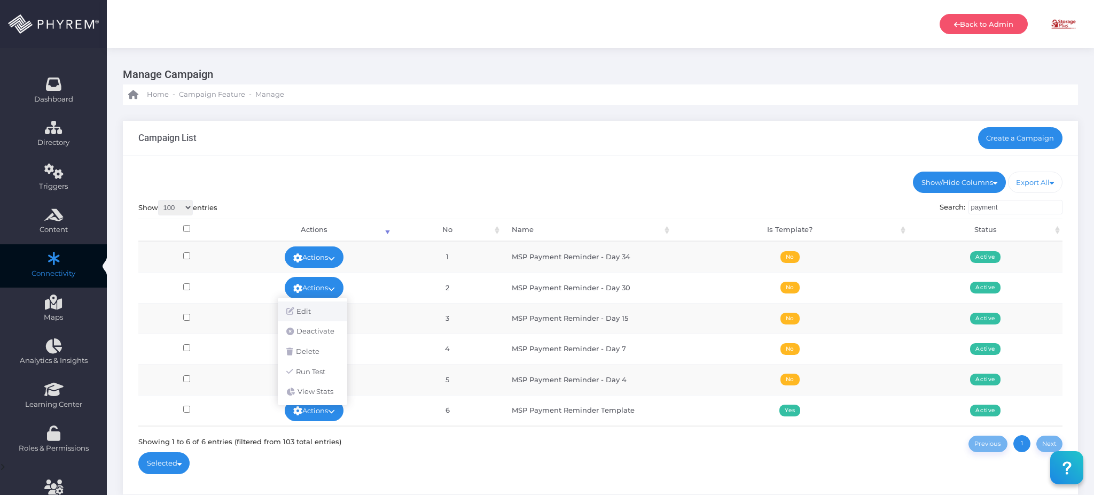
click at [322, 312] on link "Edit" at bounding box center [312, 311] width 69 height 20
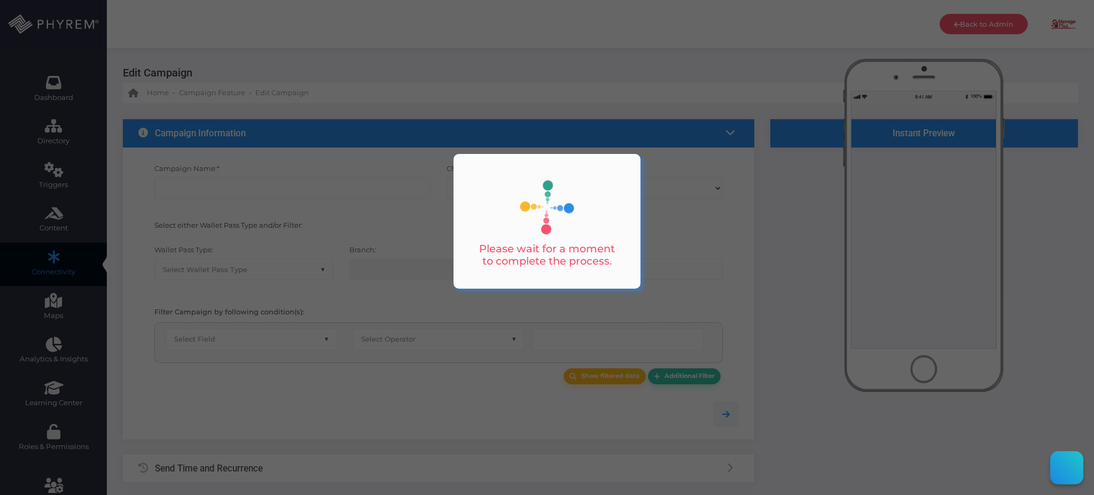
scroll to position [161, 0]
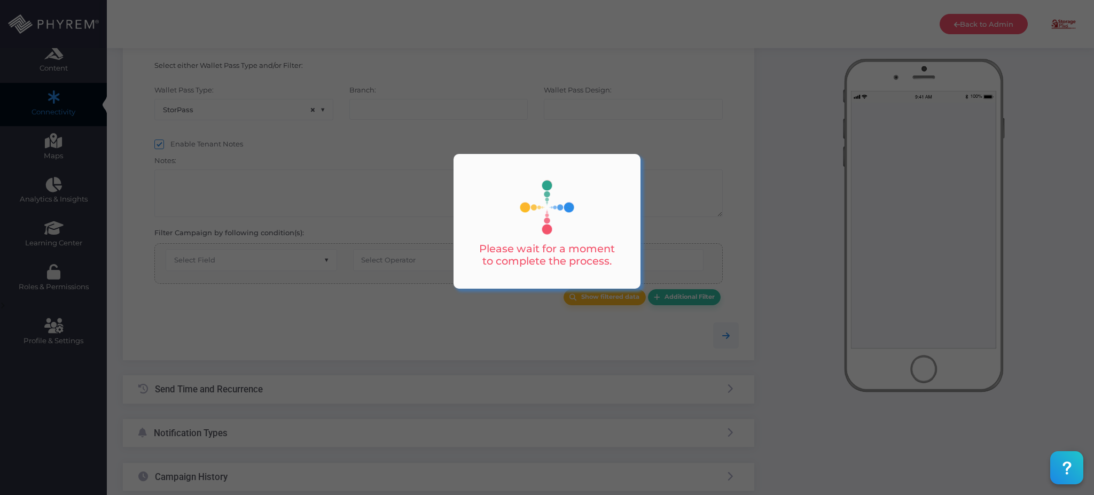
type input "MSP Payment Reminder - Day 30"
select select "15"
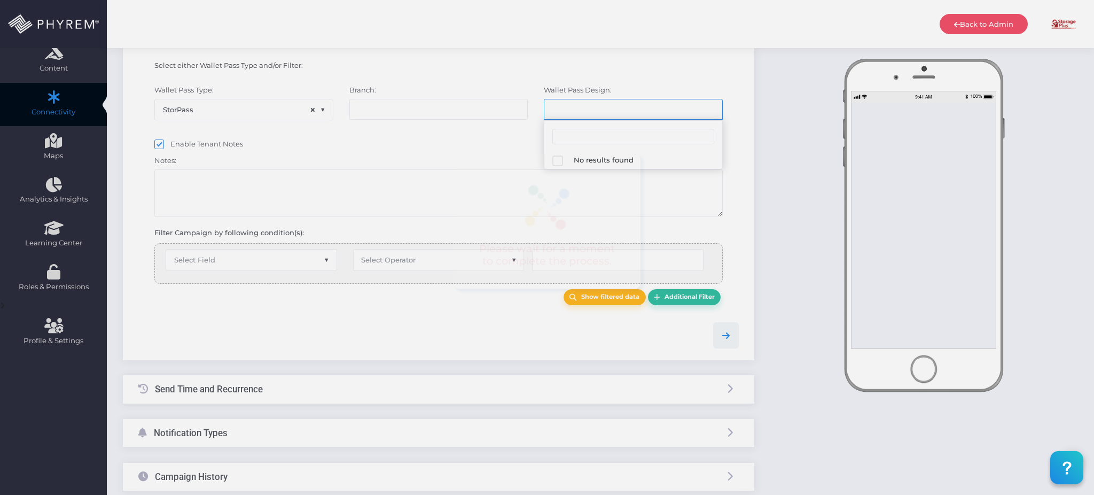
select select "616"
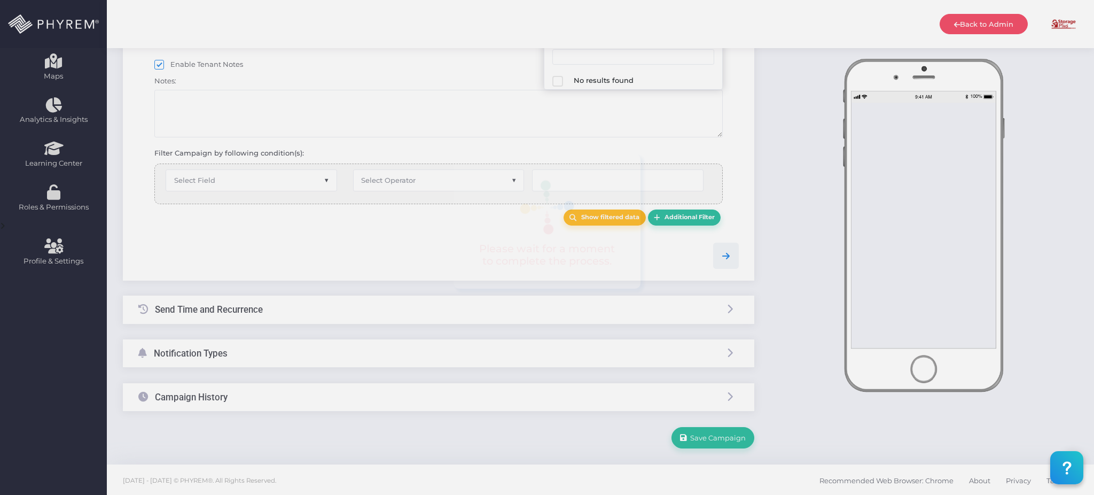
scroll to position [119, 0]
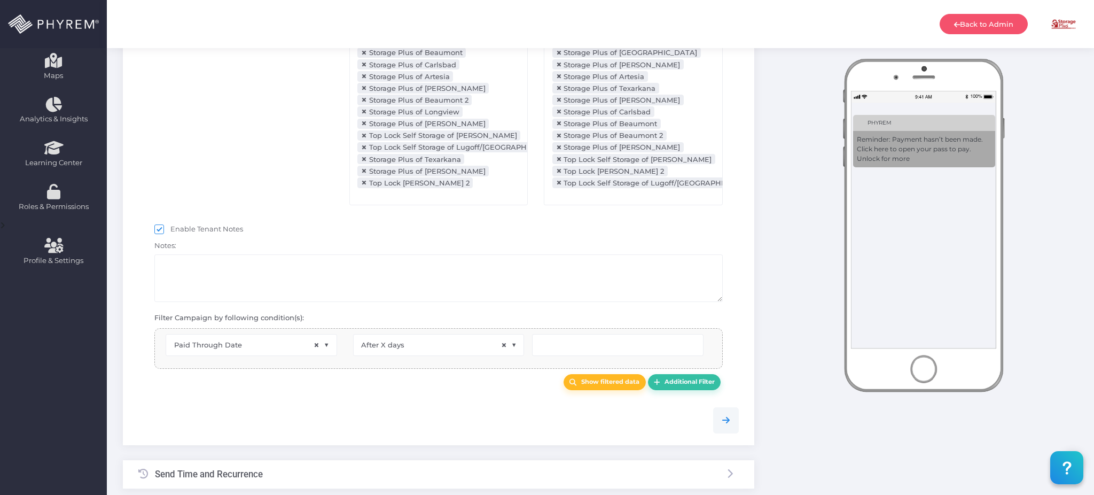
select select "2112"
select select "dPaidThru"
select select "after_x_days"
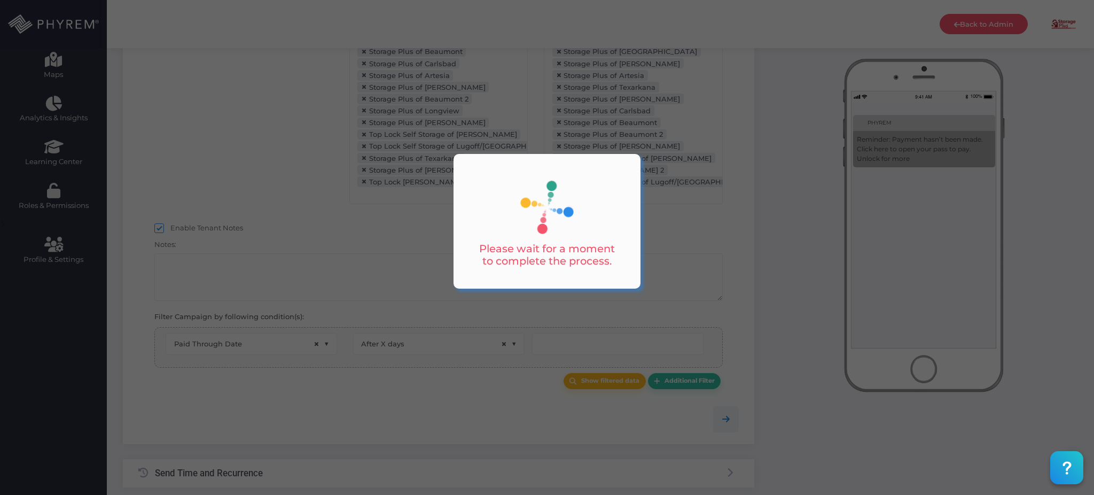
scroll to position [243, 0]
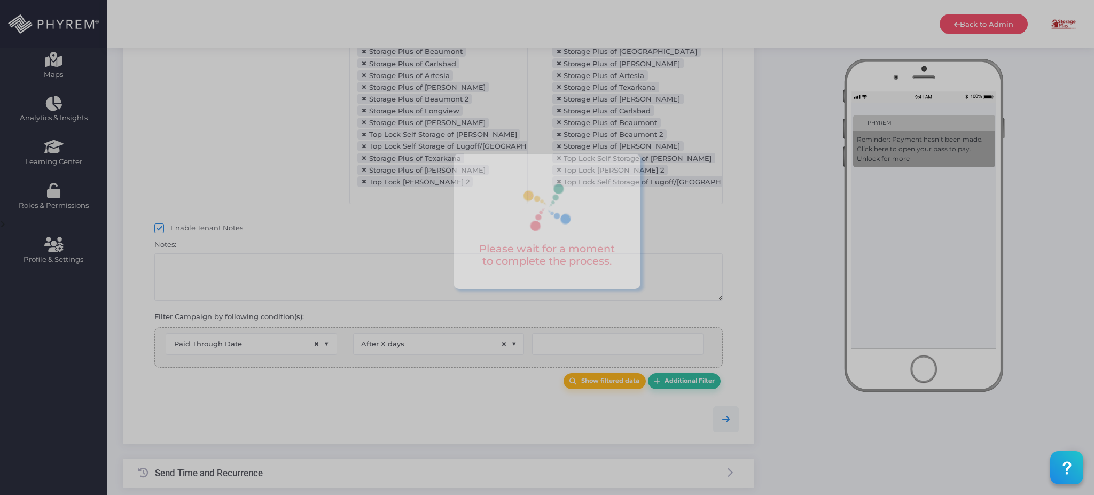
type input "31"
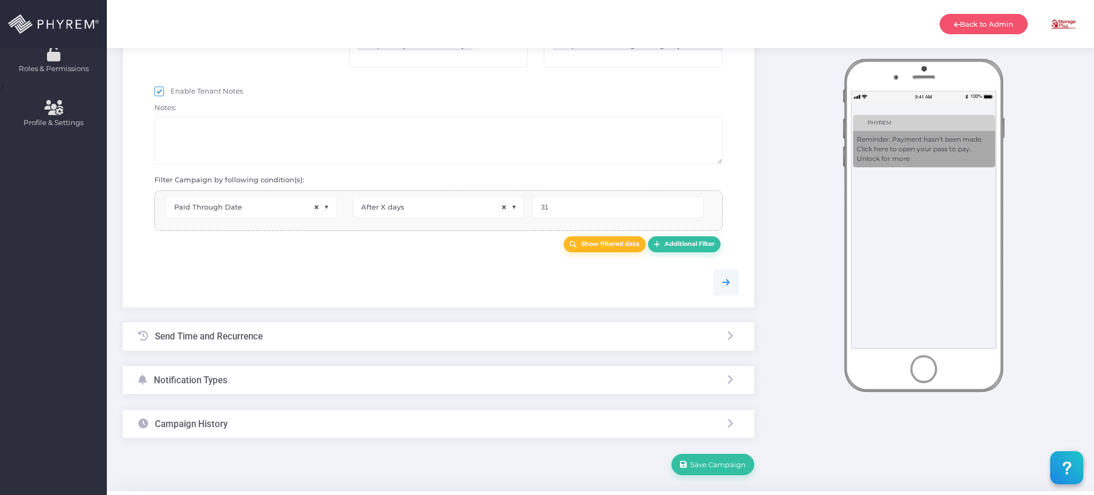
scroll to position [409, 0]
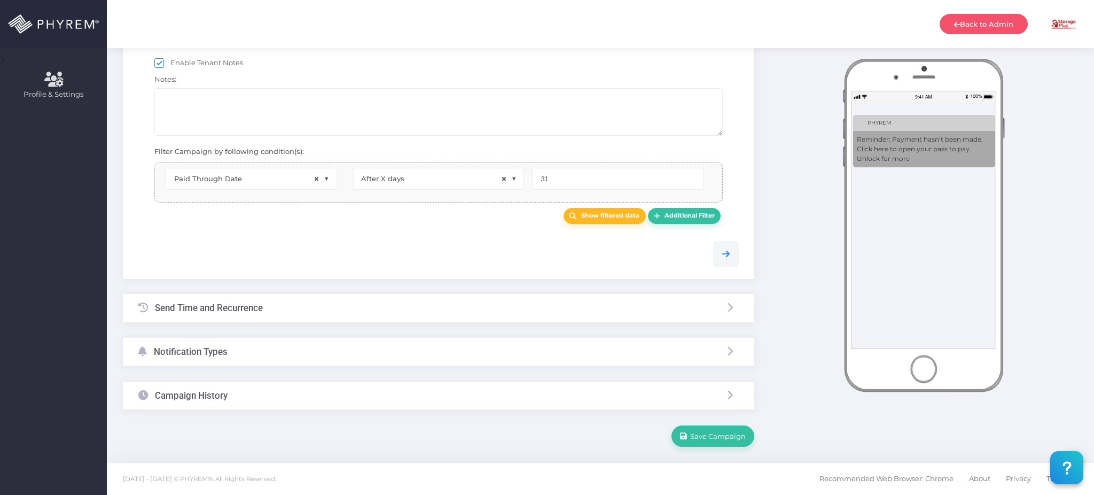
select select "pr_wallet_users.voided"
select select "equals"
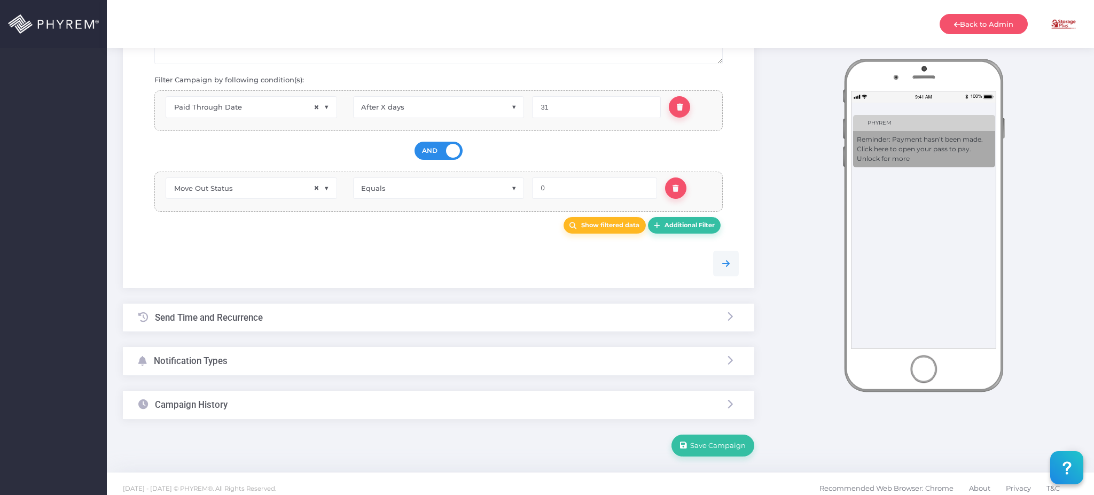
scroll to position [490, 0]
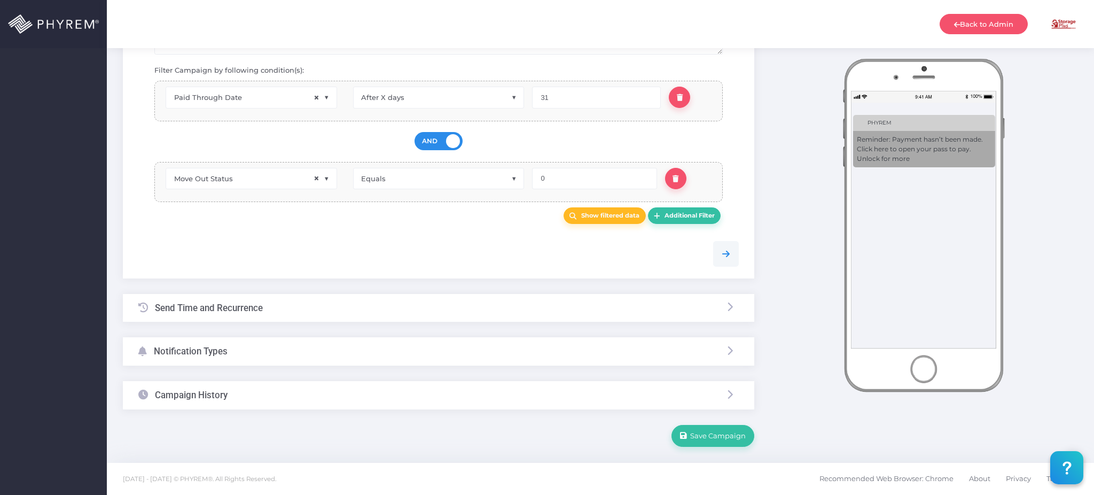
click at [319, 403] on div "Campaign History" at bounding box center [438, 395] width 631 height 28
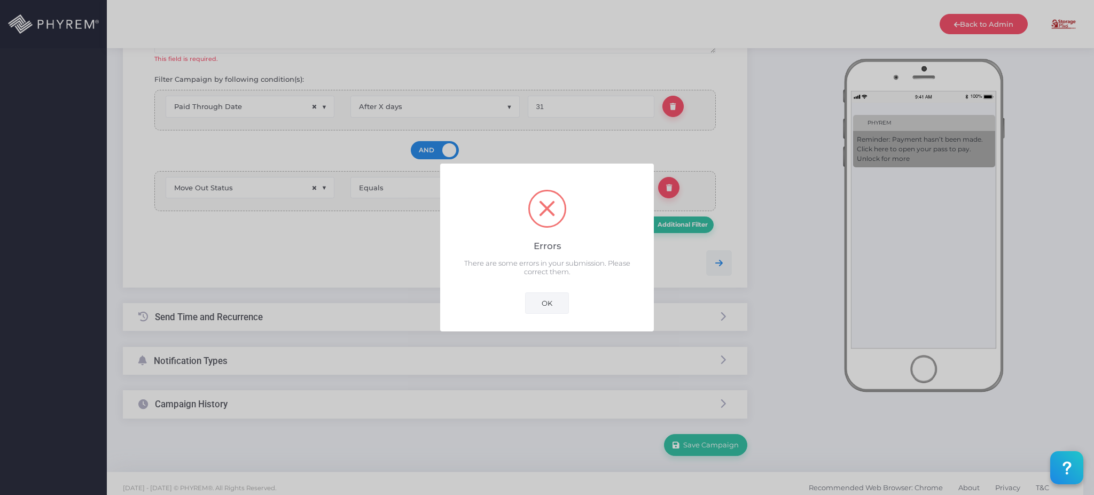
click at [539, 307] on button "OK" at bounding box center [547, 302] width 44 height 21
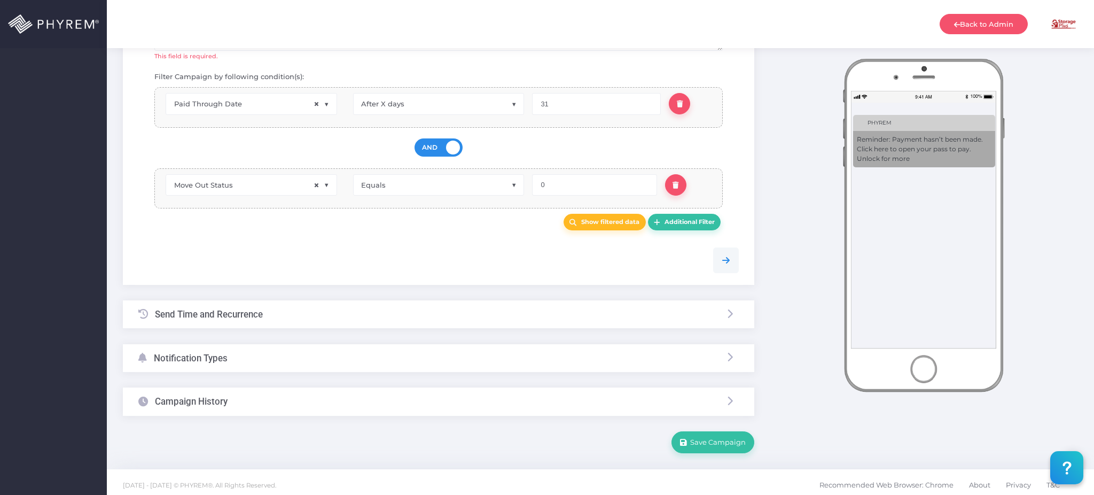
scroll to position [500, 0]
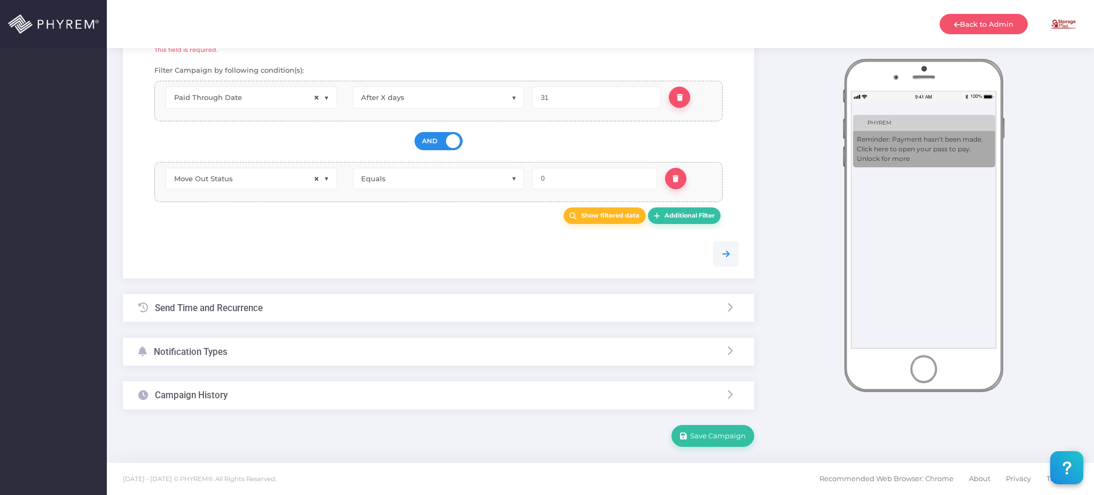
click at [496, 406] on div "Campaign History" at bounding box center [438, 395] width 631 height 28
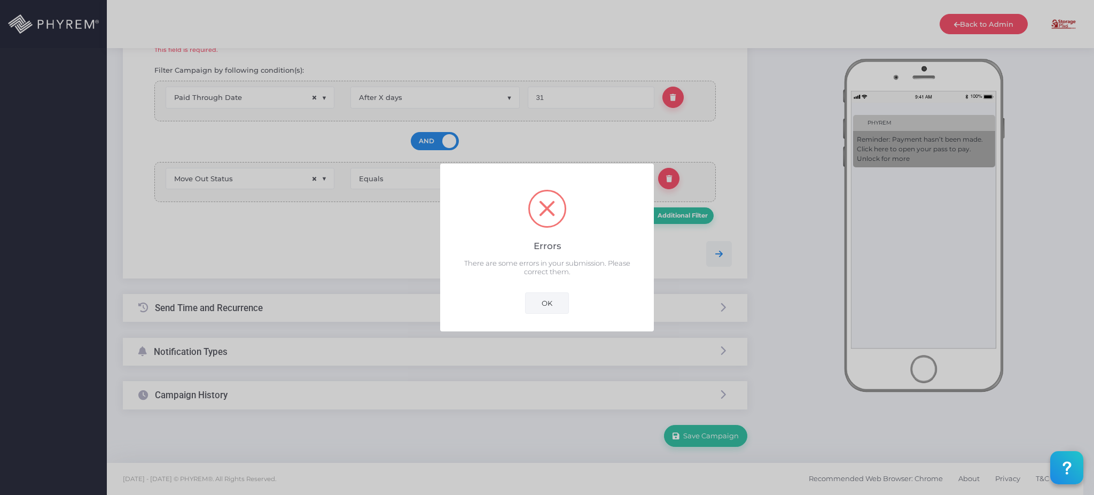
click at [552, 312] on button "OK" at bounding box center [547, 302] width 44 height 21
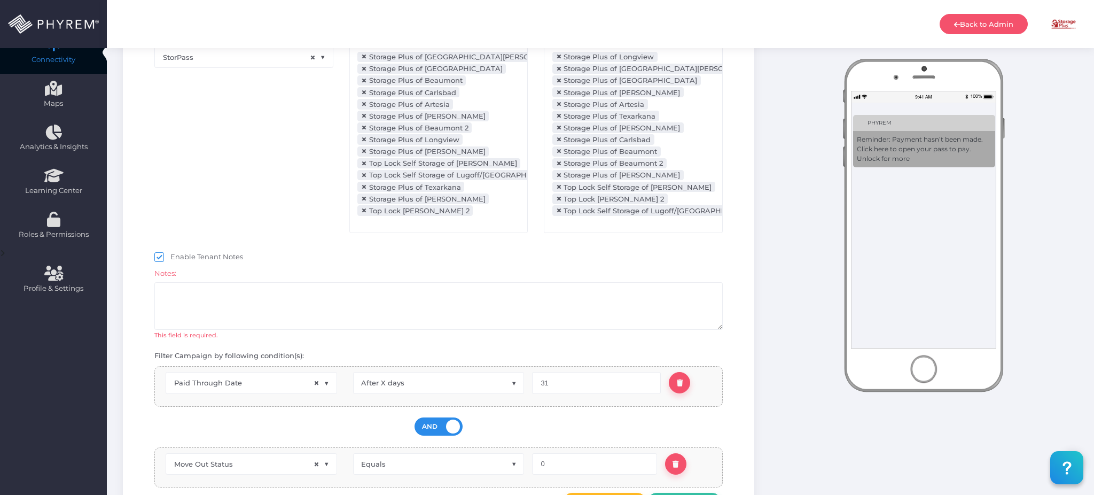
scroll to position [266, 0]
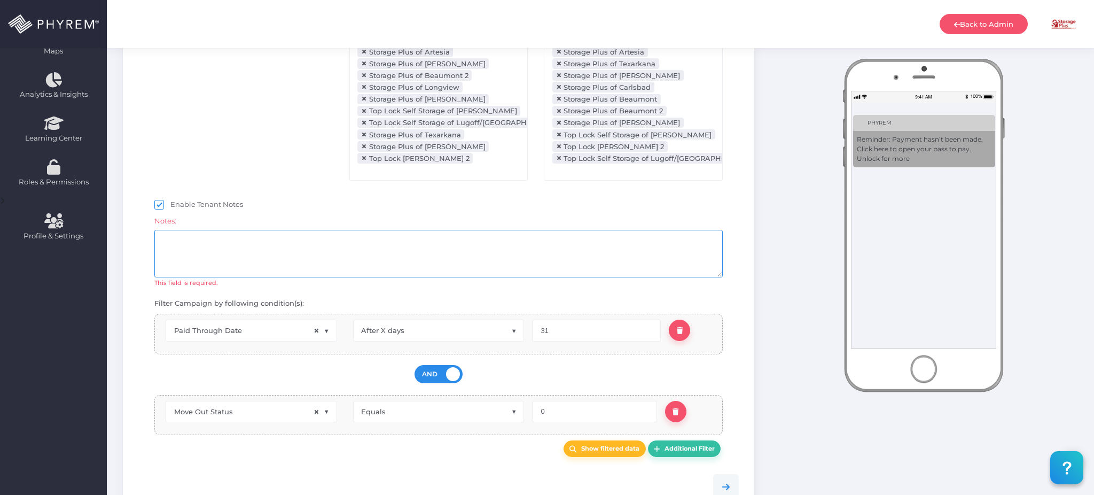
click at [547, 271] on textarea at bounding box center [438, 254] width 569 height 48
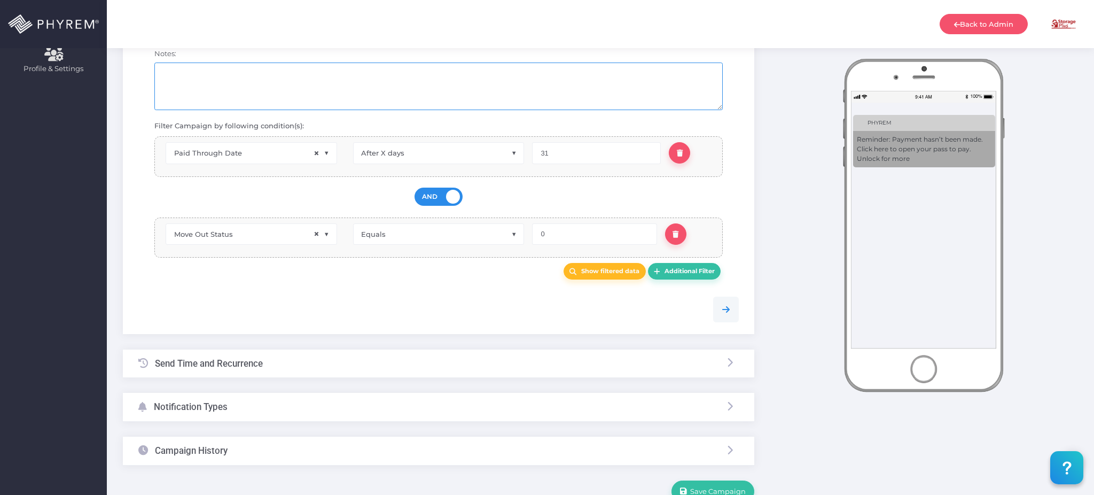
scroll to position [480, 0]
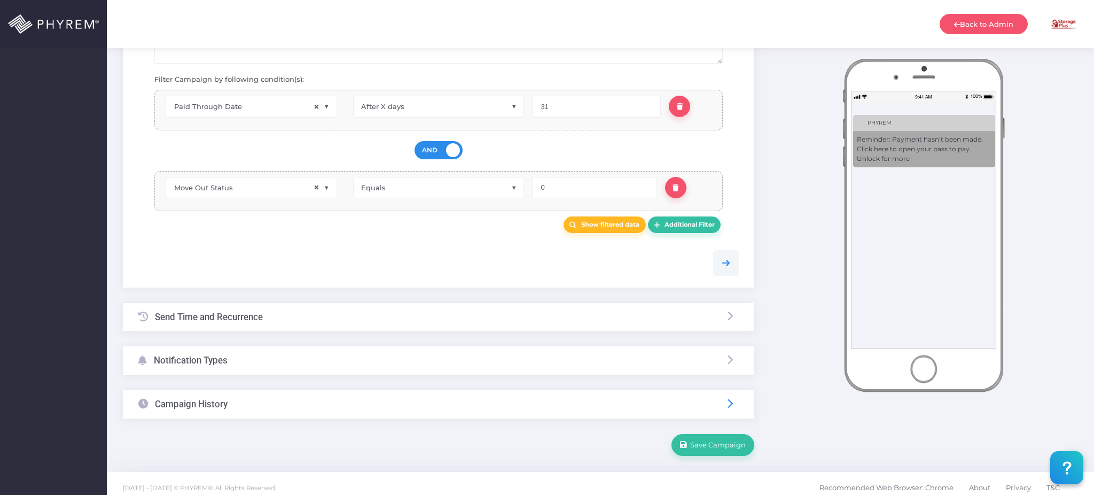
click at [731, 402] on icon at bounding box center [730, 403] width 10 height 10
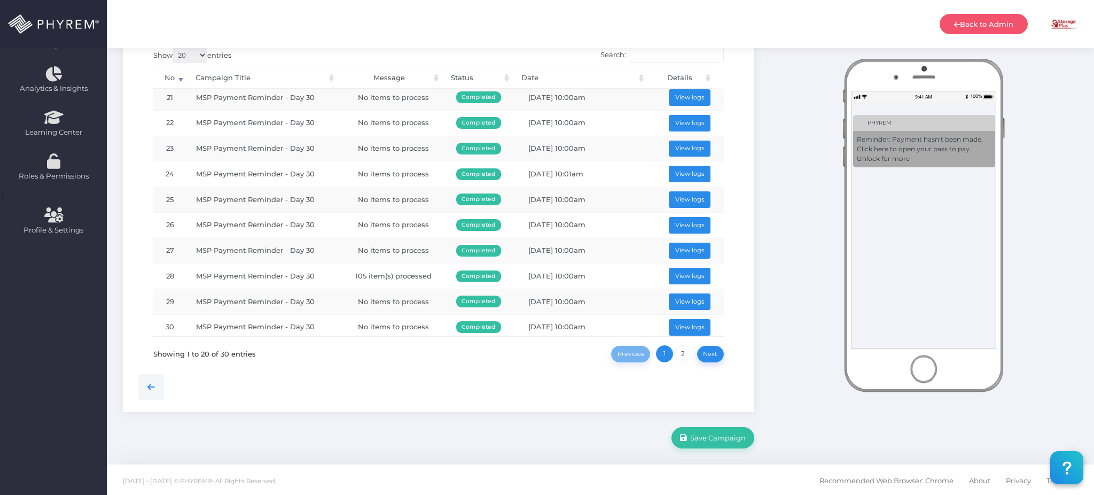
scroll to position [521, 0]
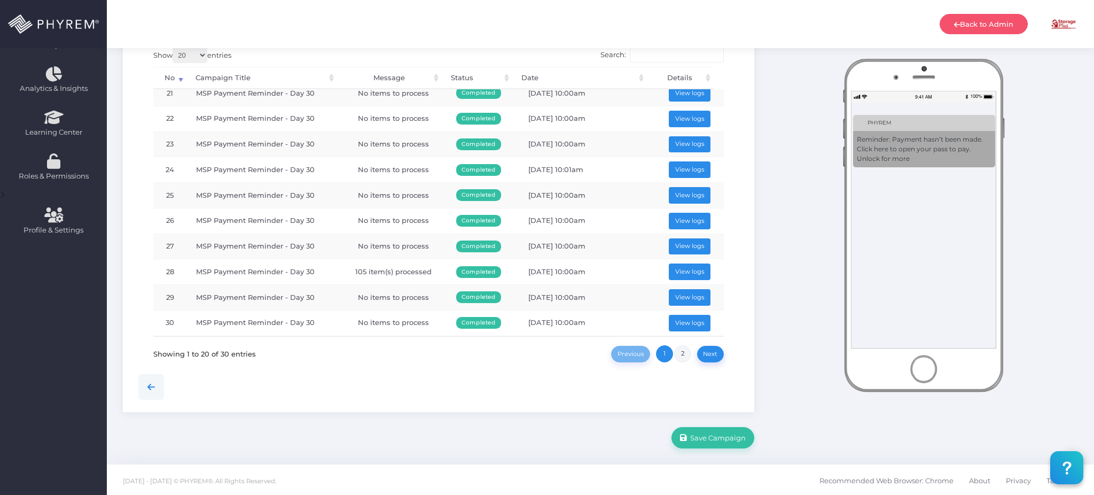
click at [679, 356] on link "2" at bounding box center [682, 353] width 17 height 17
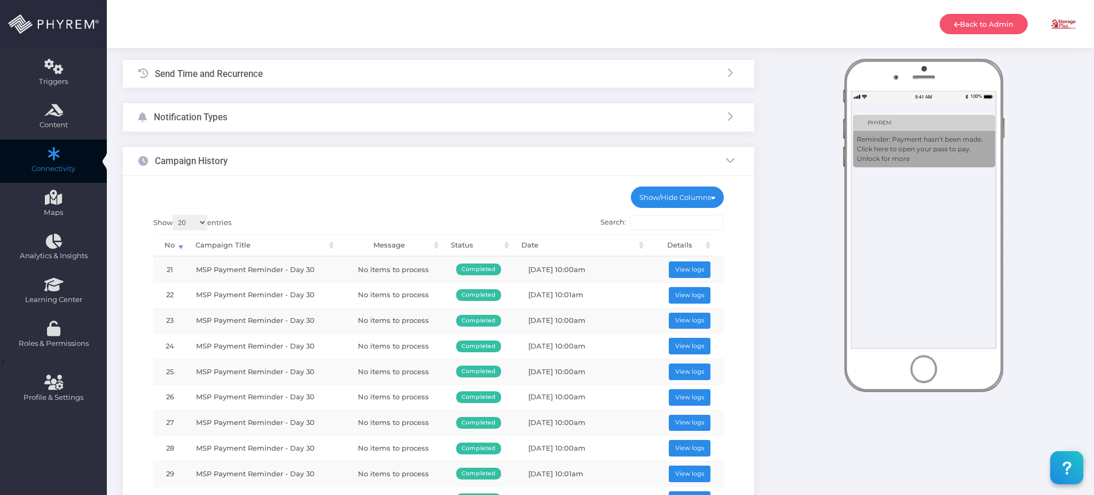
scroll to position [58, 0]
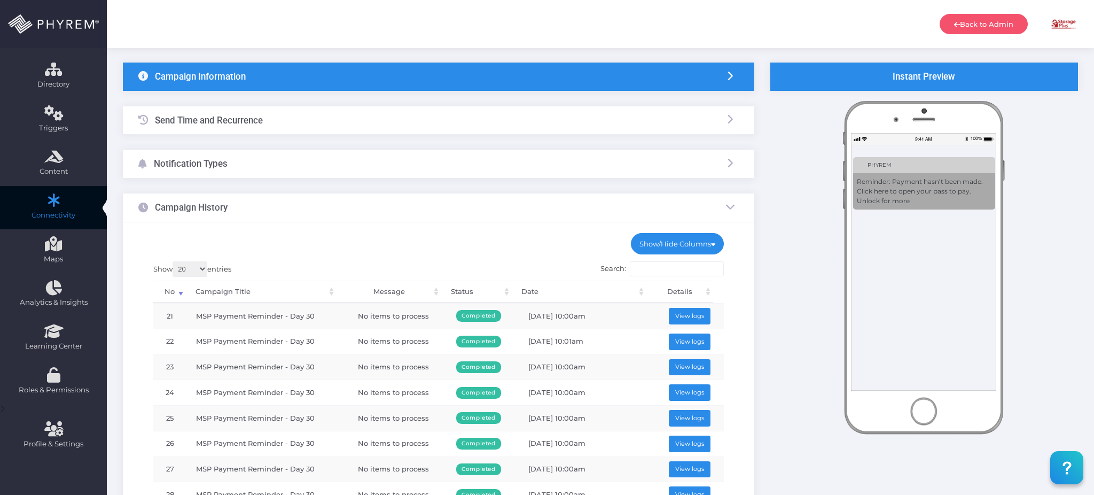
click at [189, 267] on select "20 100 300 500 1,000" at bounding box center [190, 268] width 35 height 15
select select "100"
click at [174, 261] on select "20 100 300 500 1,000" at bounding box center [190, 268] width 35 height 15
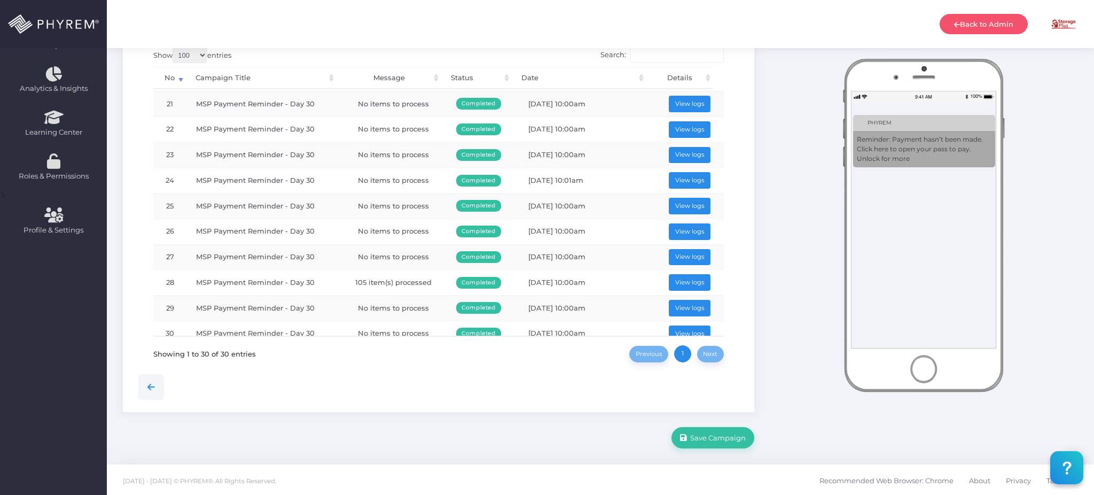
scroll to position [521, 0]
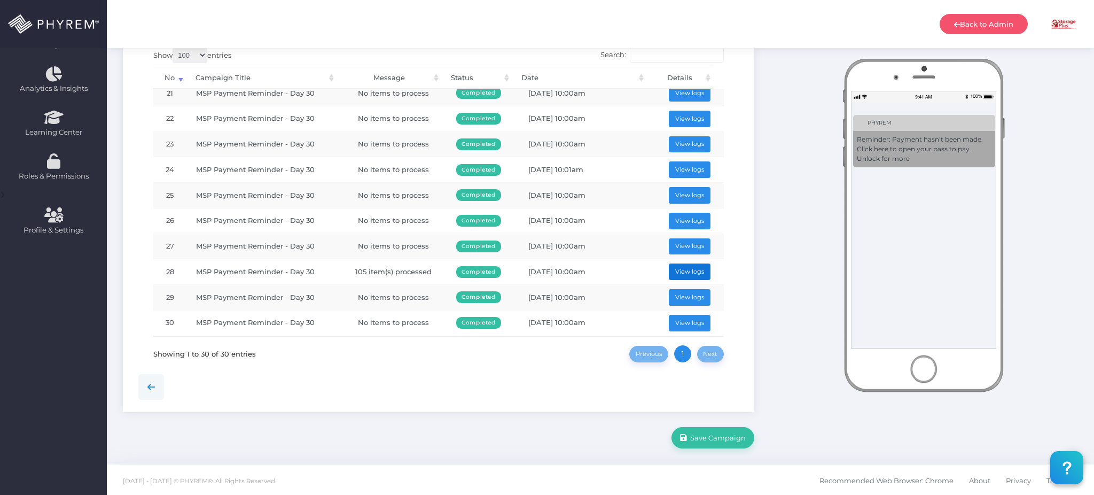
click at [684, 270] on button "View logs" at bounding box center [690, 271] width 42 height 17
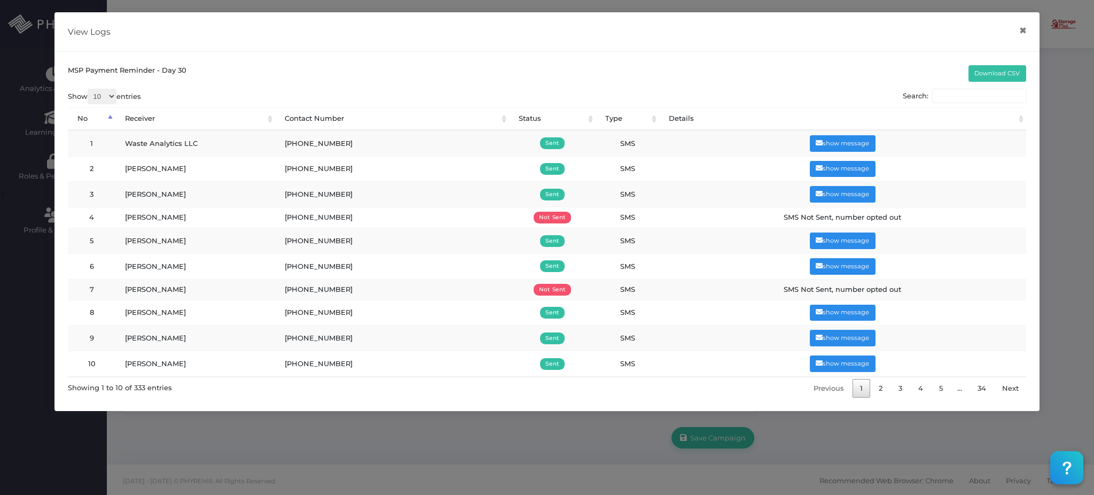
click at [108, 96] on select "10 25 50 100" at bounding box center [102, 96] width 29 height 15
select select "100"
click at [89, 89] on select "10 25 50 100" at bounding box center [102, 96] width 29 height 15
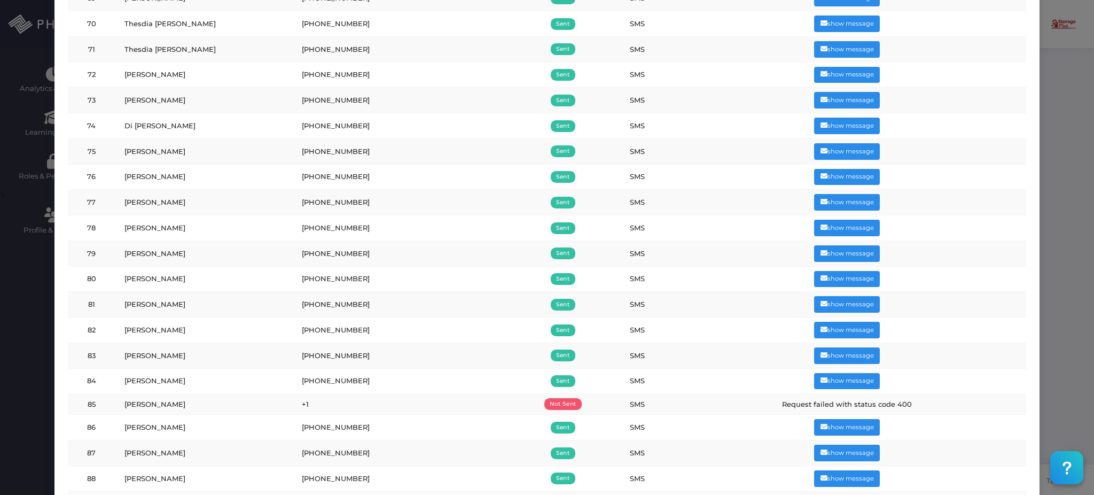
scroll to position [2209, 0]
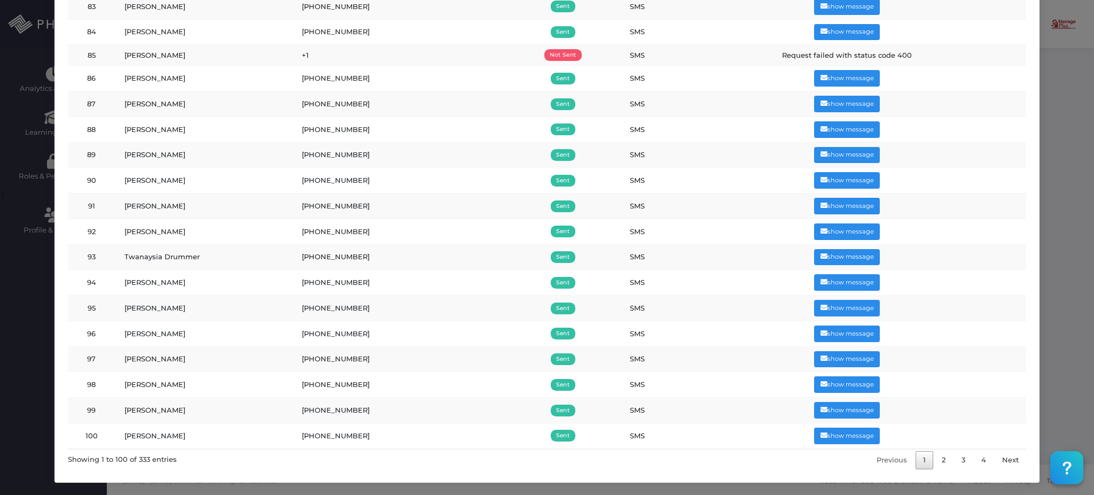
click at [937, 459] on link "2" at bounding box center [943, 460] width 19 height 19
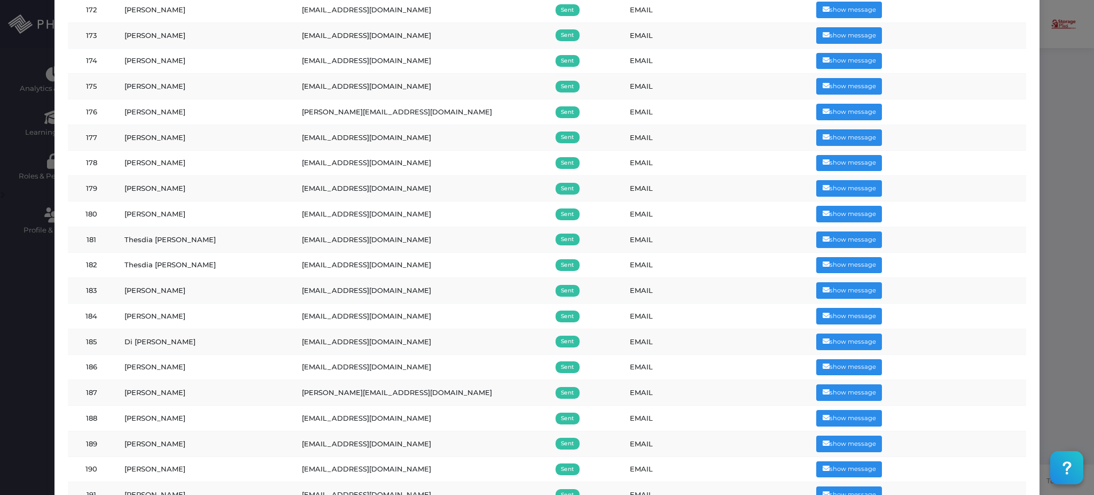
scroll to position [2218, 0]
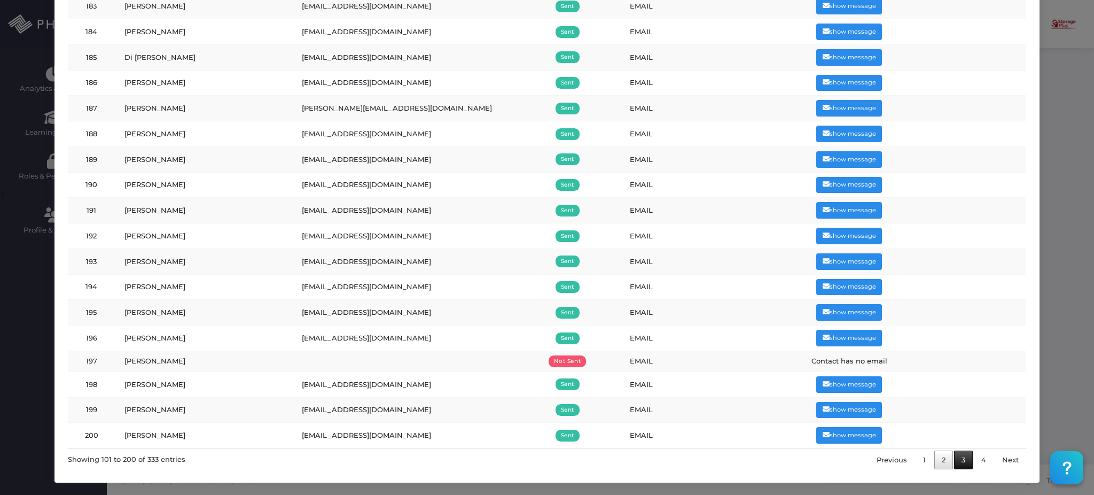
click at [954, 466] on link "3" at bounding box center [963, 459] width 19 height 19
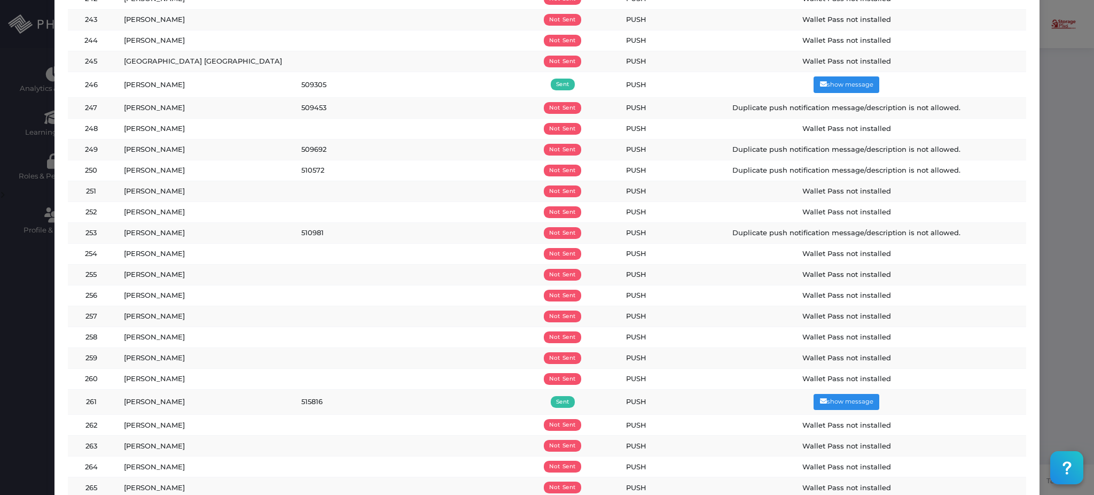
scroll to position [1069, 0]
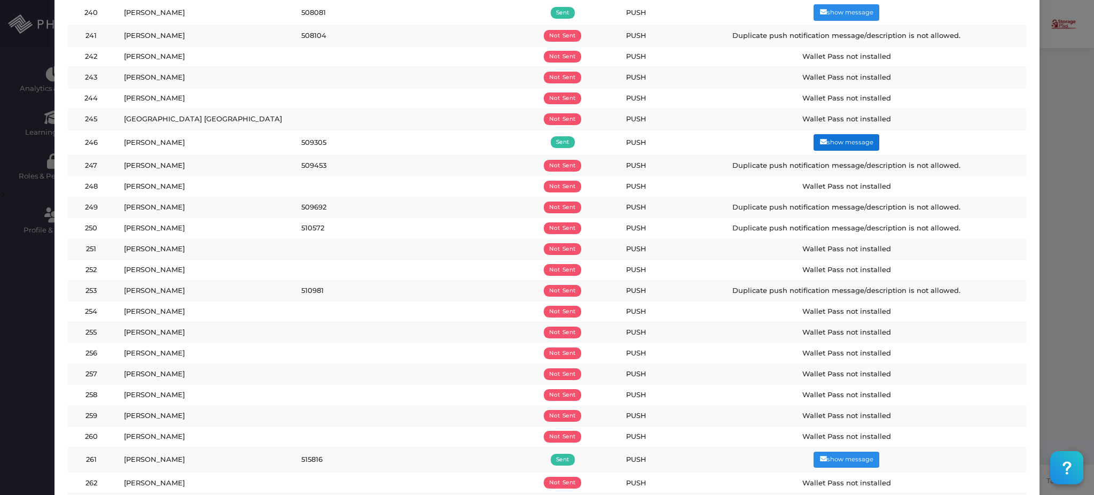
click at [825, 146] on button "show message" at bounding box center [846, 142] width 66 height 17
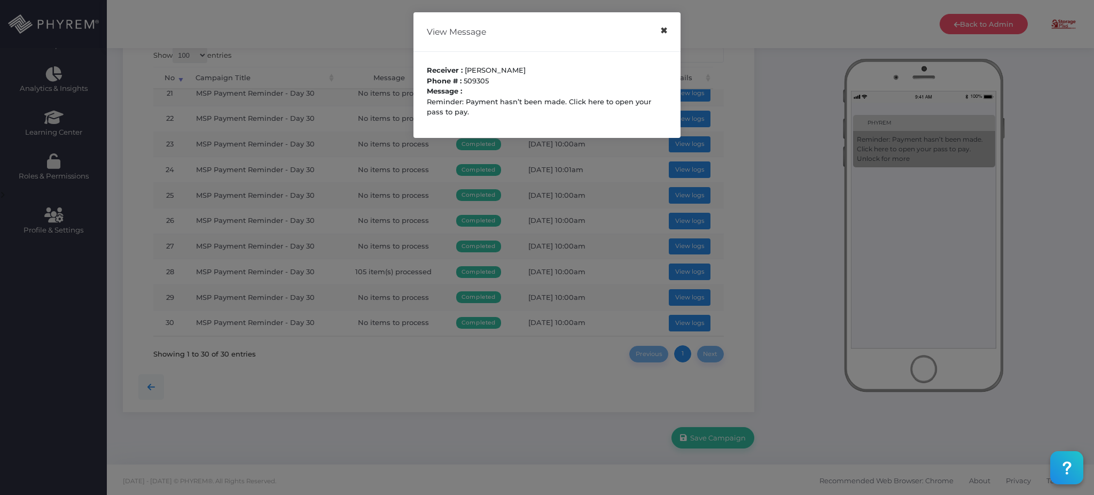
click at [665, 31] on button "×" at bounding box center [663, 31] width 21 height 24
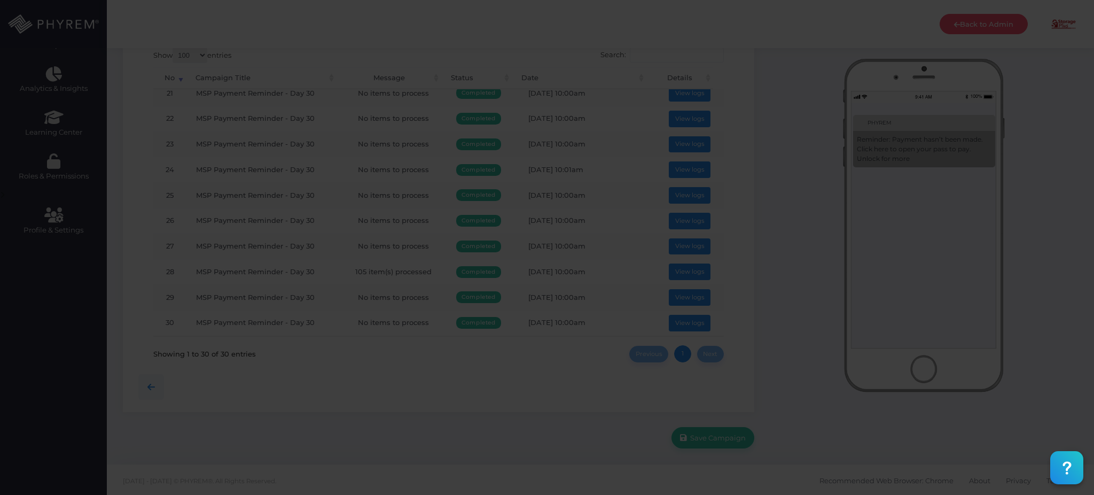
scroll to position [0, 0]
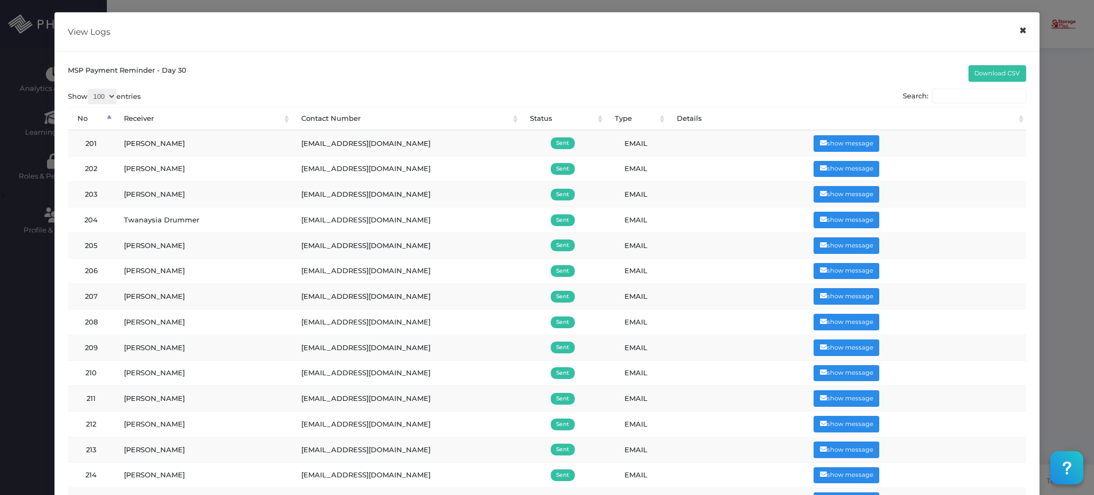
click at [1017, 35] on button "×" at bounding box center [1022, 31] width 21 height 24
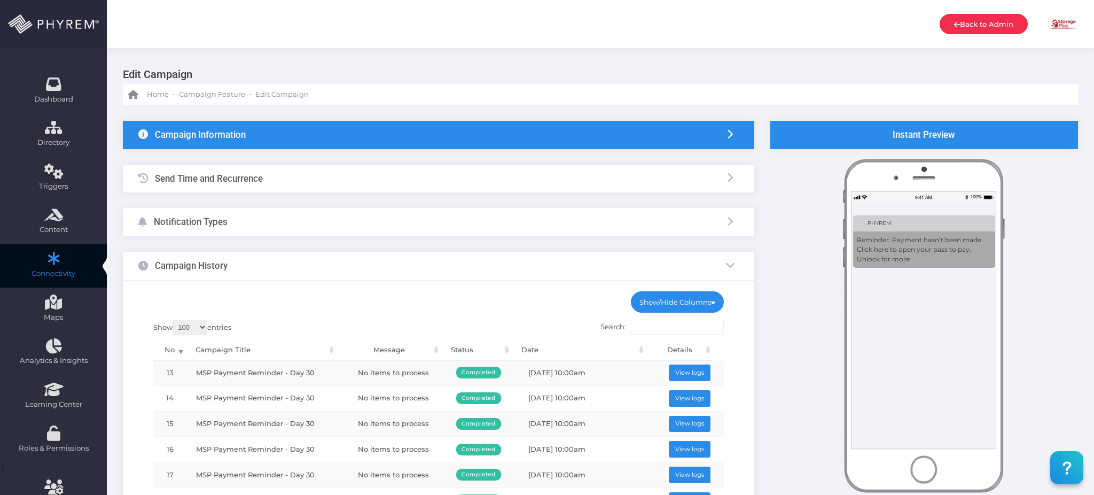
click at [968, 31] on link "Back to Admin" at bounding box center [983, 24] width 88 height 20
